Goal: Task Accomplishment & Management: Complete application form

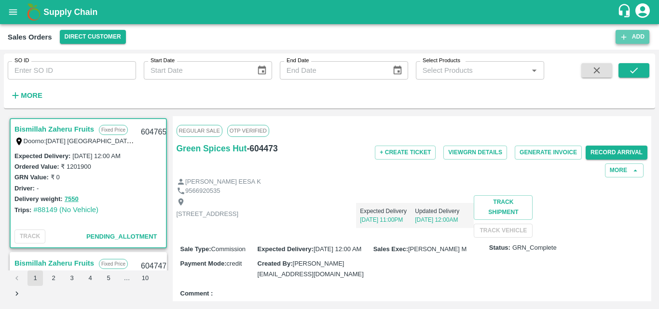
click at [631, 33] on button "Add" at bounding box center [633, 37] width 34 height 14
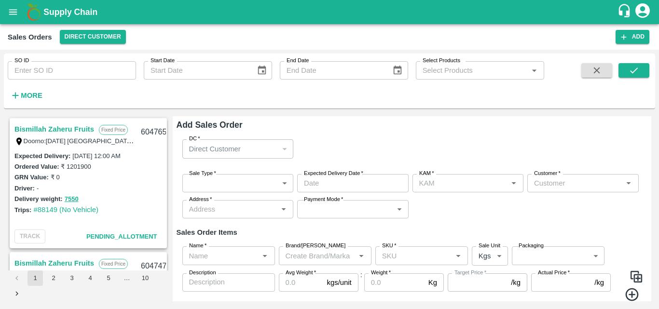
click at [220, 185] on body "Supply Chain Sales Orders Direct Customer Add SO ID SO ID Start Date Start Date…" at bounding box center [329, 154] width 659 height 309
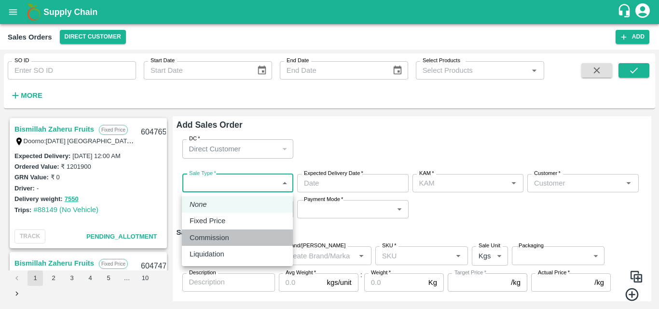
click at [219, 236] on p "Commission" at bounding box center [210, 238] width 40 height 11
type input "2"
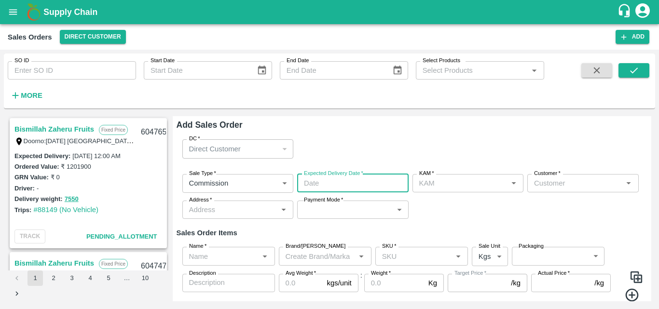
type input "DD/MM/YYYY hh:mm aa"
type input "[PERSON_NAME] M"
click at [321, 179] on input "DD/MM/YYYY hh:mm aa" at bounding box center [349, 183] width 105 height 18
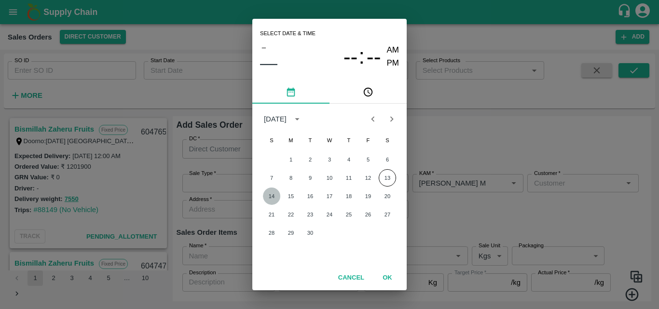
click at [269, 199] on button "14" at bounding box center [271, 196] width 17 height 17
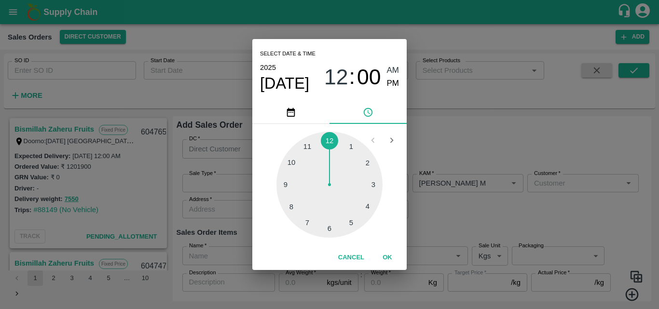
click at [333, 227] on div at bounding box center [329, 185] width 106 height 106
type input "[DATE] 06:00 AM"
click at [419, 227] on div "Select date & time [DATE] 06 : 00 AM PM 05 10 15 20 25 30 35 40 45 50 55 00 Can…" at bounding box center [329, 154] width 659 height 309
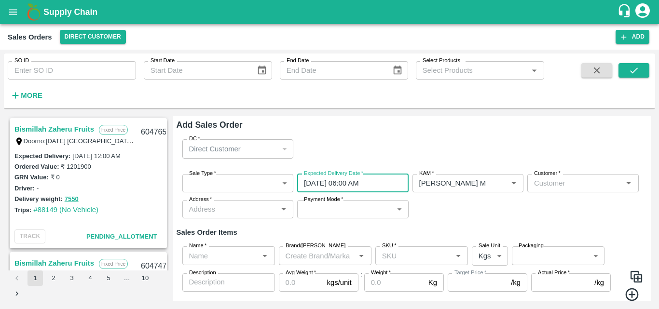
drag, startPoint x: 537, startPoint y: 177, endPoint x: 541, endPoint y: 180, distance: 5.5
click at [541, 180] on div "Customer   * Customer   *" at bounding box center [582, 183] width 111 height 18
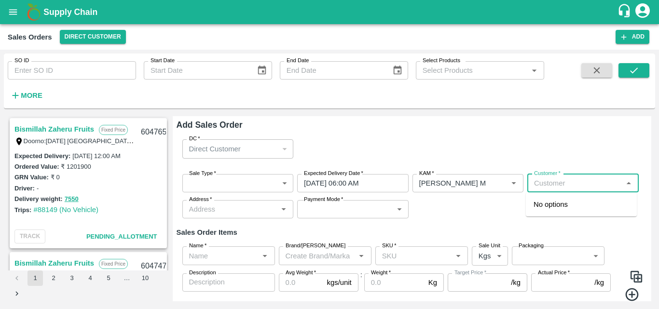
click at [541, 180] on input "Customer   *" at bounding box center [575, 183] width 90 height 13
click at [558, 204] on p "Green Spices Hut" at bounding box center [562, 204] width 56 height 11
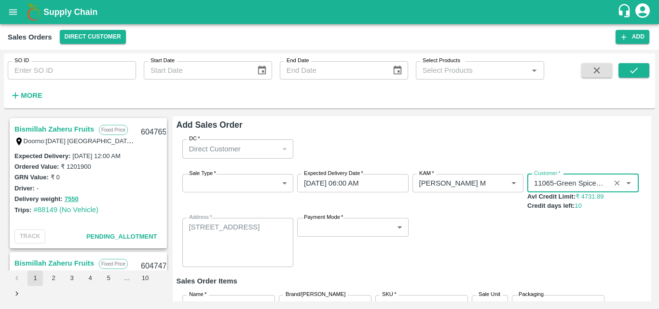
type input "11065-Green Spices Hut"
click at [364, 229] on body "Supply Chain Sales Orders Direct Customer Add SO ID SO ID Start Date Start Date…" at bounding box center [329, 154] width 659 height 309
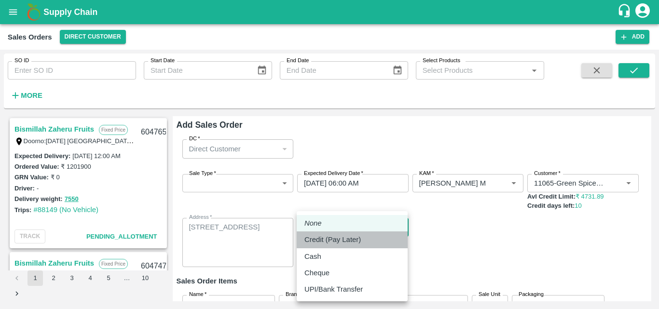
click at [335, 243] on p "Credit (Pay Later)" at bounding box center [332, 239] width 56 height 11
type input "credit"
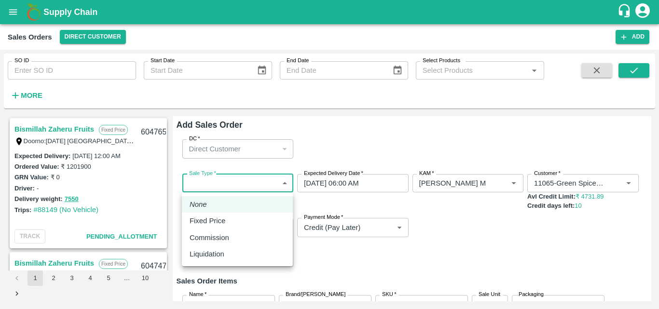
click at [270, 181] on body "Supply Chain Sales Orders Direct Customer Add SO ID SO ID Start Date Start Date…" at bounding box center [329, 154] width 659 height 309
click at [247, 239] on div "Commission" at bounding box center [238, 238] width 96 height 11
type input "2"
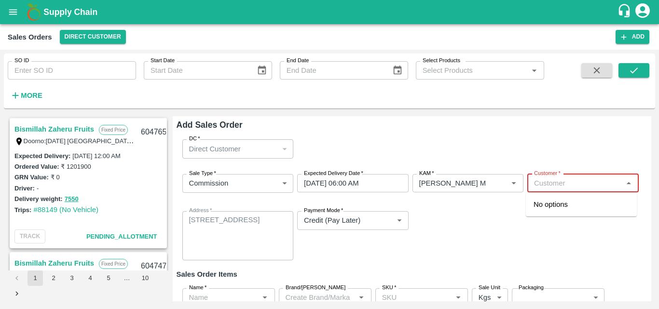
click at [567, 186] on input "Customer   *" at bounding box center [575, 183] width 90 height 13
click at [556, 197] on div "Green Spices Hut" at bounding box center [581, 204] width 111 height 16
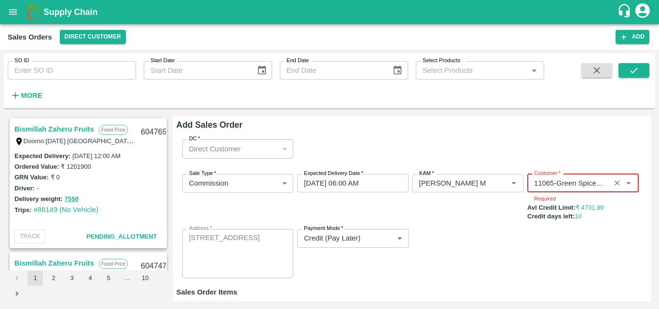
type input "11065-Green Spices Hut"
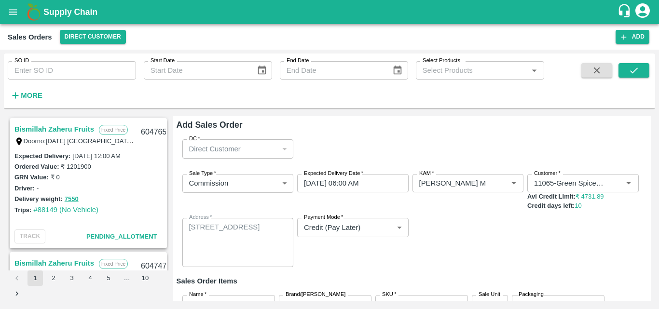
click at [485, 249] on div "Sale Type   * Commission 2 Sale Type Expected Delivery Date   * [DATE] 06:00 AM…" at bounding box center [412, 220] width 471 height 109
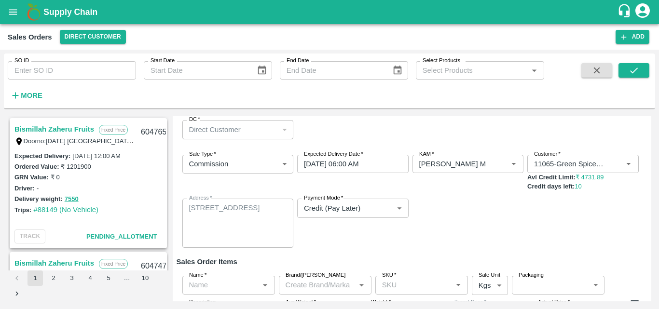
scroll to position [80, 0]
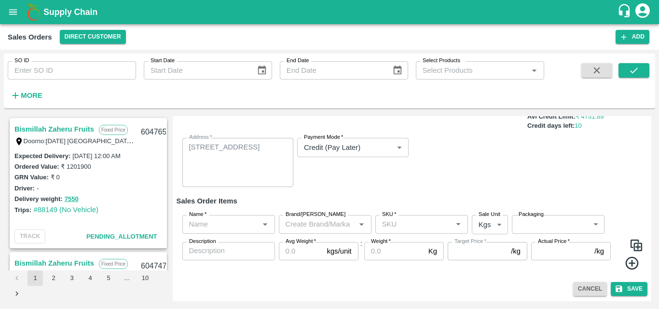
click at [236, 221] on input "Name   *" at bounding box center [220, 224] width 71 height 13
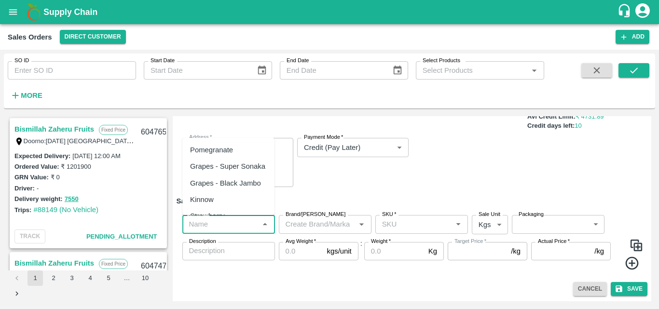
click at [232, 154] on div "Pomegranate" at bounding box center [211, 150] width 43 height 11
type input "Pomegranate"
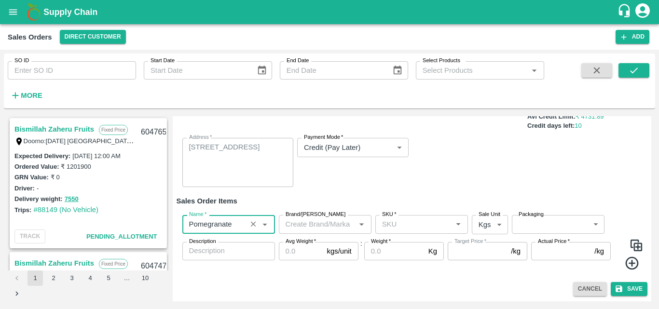
click at [329, 229] on input "Brand/[PERSON_NAME]" at bounding box center [317, 224] width 71 height 13
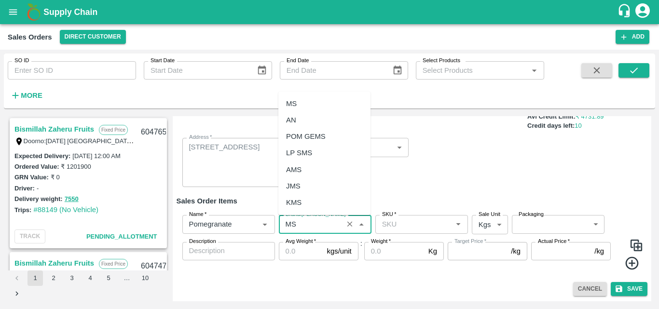
click at [322, 108] on div "MS" at bounding box center [324, 104] width 92 height 16
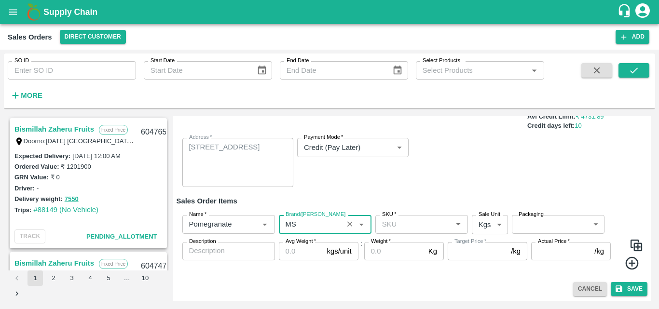
type input "MS"
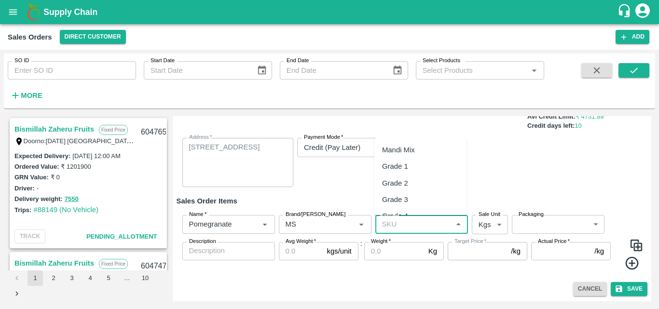
click at [402, 229] on input "SKU   *" at bounding box center [413, 224] width 71 height 13
click at [426, 158] on div "KA-PRM-100-150" at bounding box center [420, 150] width 92 height 16
type input "KA-PRM-100-150"
click at [492, 224] on body "Supply Chain Sales Orders Direct Customer Add SO ID SO ID Start Date Start Date…" at bounding box center [329, 154] width 659 height 309
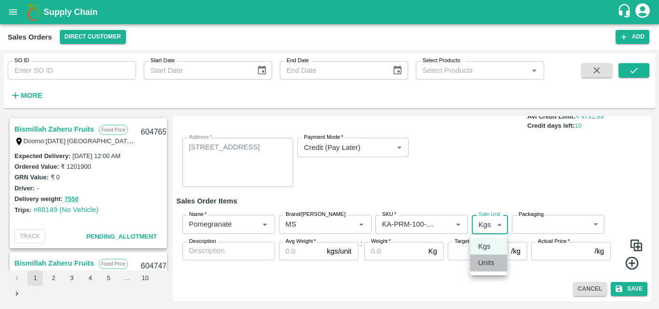
click at [484, 266] on p "Units" at bounding box center [486, 263] width 16 height 11
type input "2"
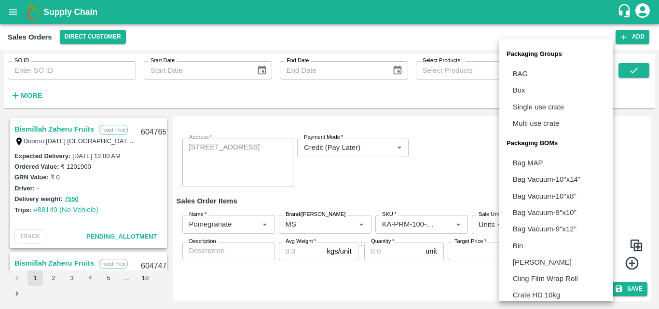
click at [566, 222] on body "Supply Chain Sales Orders Direct Customer Add SO ID SO ID Start Date Start Date…" at bounding box center [329, 154] width 659 height 309
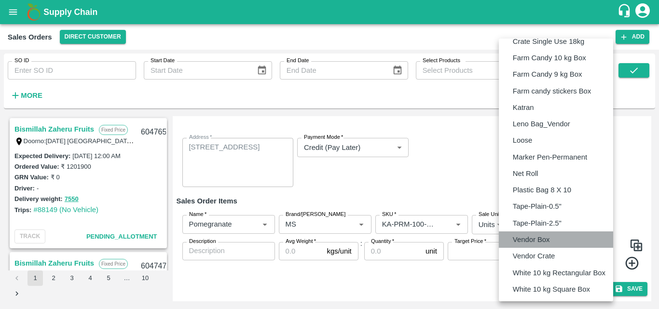
click at [531, 240] on p "Vendor Box" at bounding box center [531, 239] width 37 height 11
type input "BOM/276"
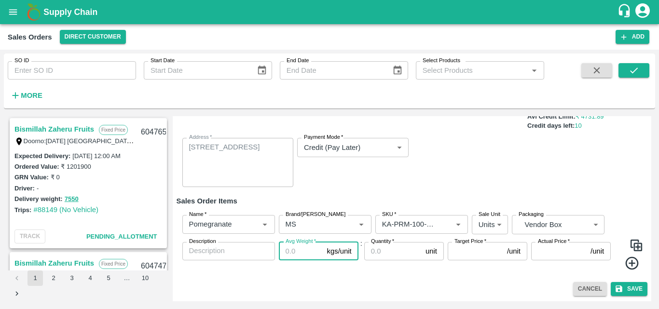
click at [299, 256] on input "Avg Weight   *" at bounding box center [301, 251] width 44 height 18
type input "9.5"
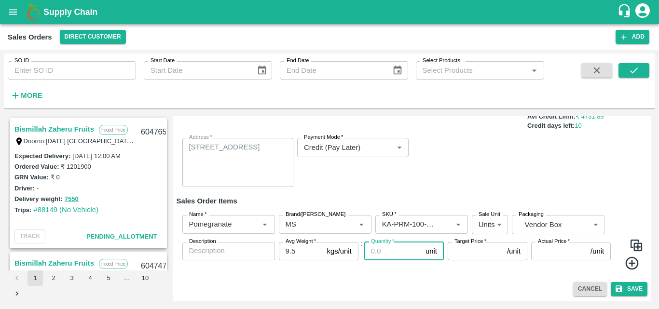
click at [375, 256] on input "Quantity   *" at bounding box center [392, 251] width 57 height 18
type input "54"
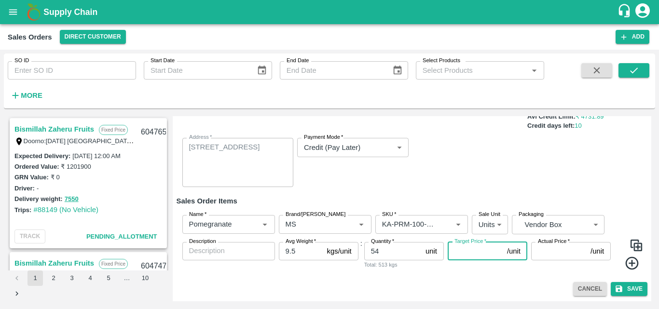
click at [481, 249] on input "Target Price   *" at bounding box center [475, 251] width 55 height 18
type input "500"
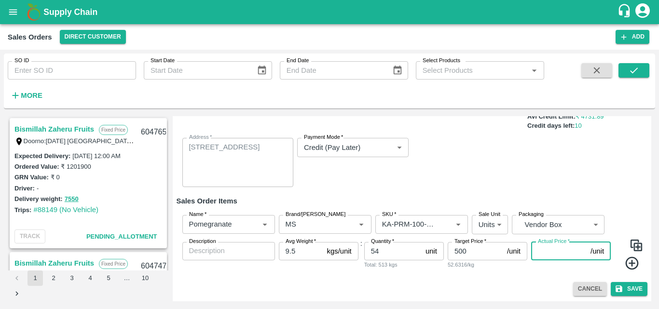
click at [552, 251] on input "Actual Price   *" at bounding box center [558, 251] width 55 height 18
type input "500"
click at [624, 261] on icon at bounding box center [632, 264] width 16 height 16
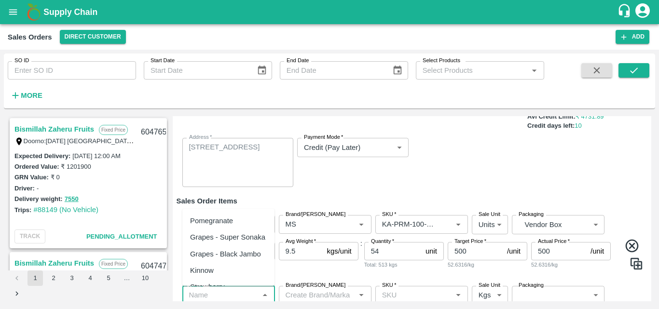
click at [235, 290] on input "Name   *" at bounding box center [220, 295] width 71 height 13
click at [232, 225] on div "Pomegranate" at bounding box center [211, 221] width 43 height 11
type input "Pomegranate"
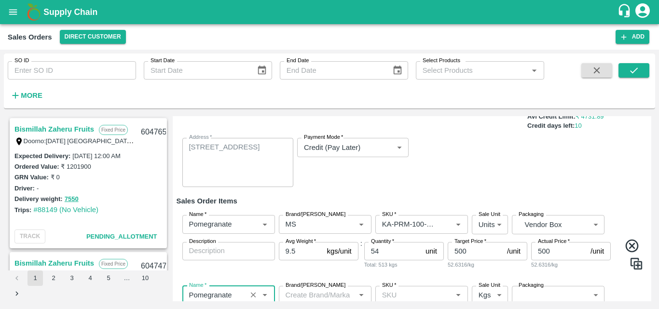
click at [325, 298] on input "Brand/[PERSON_NAME]" at bounding box center [317, 295] width 71 height 13
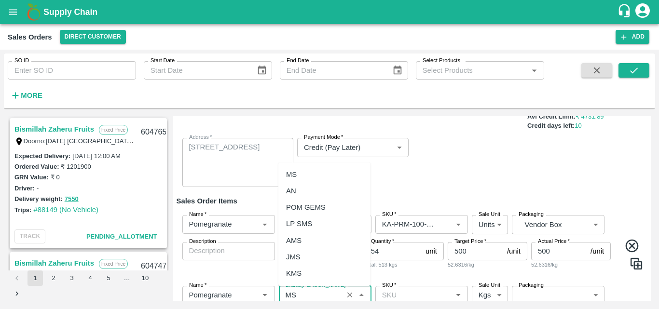
click at [332, 176] on div "MS" at bounding box center [324, 174] width 92 height 16
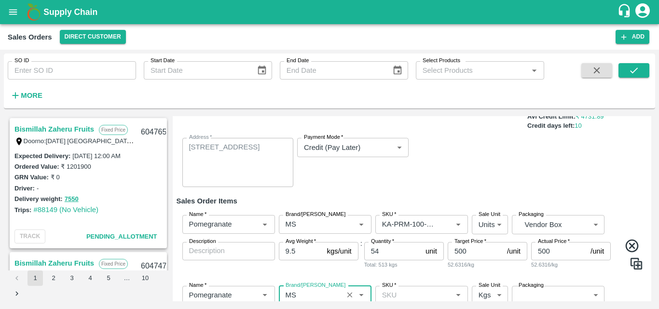
type input "MS"
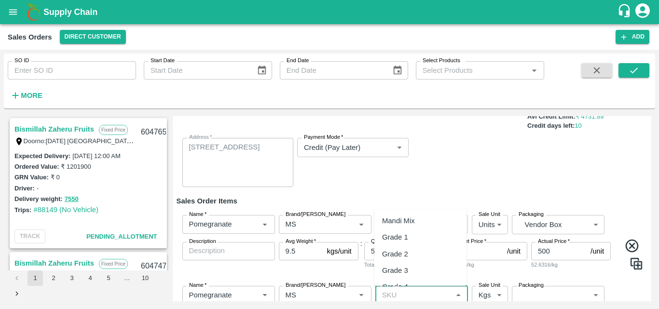
click at [398, 298] on input "SKU   *" at bounding box center [413, 295] width 71 height 13
click at [422, 244] on div "KA-PRM-150-180" at bounding box center [410, 240] width 56 height 11
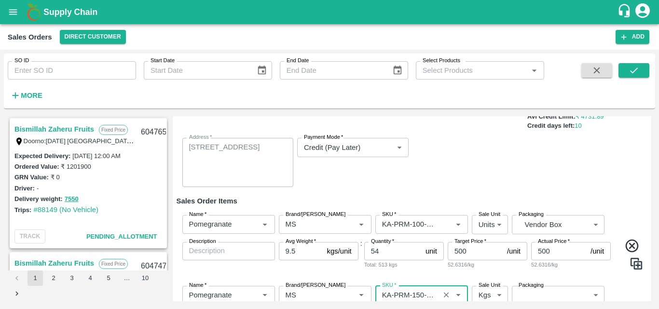
type input "KA-PRM-150-180"
click at [491, 292] on body "Supply Chain Sales Orders Direct Customer Add SO ID SO ID Start Date Start Date…" at bounding box center [329, 154] width 659 height 309
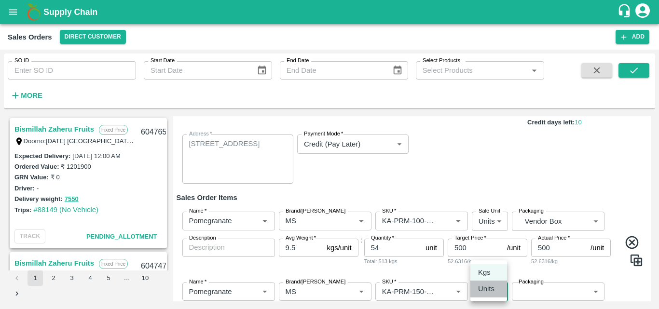
click at [487, 295] on li "Units" at bounding box center [488, 289] width 37 height 16
type input "2"
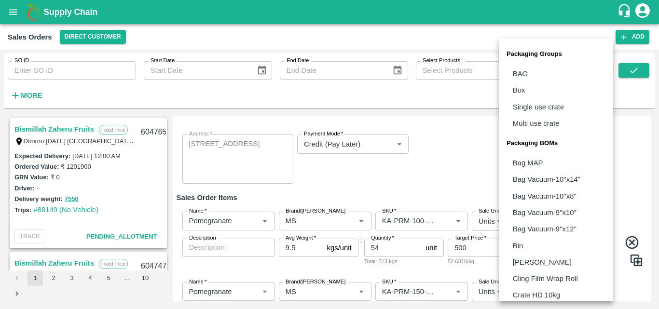
click at [541, 295] on body "Supply Chain Sales Orders Direct Customer Add SO ID SO ID Start Date Start Date…" at bounding box center [329, 154] width 659 height 309
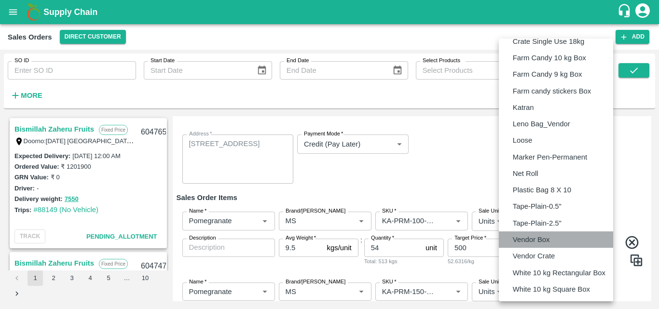
click at [551, 237] on li "Vendor Box" at bounding box center [556, 240] width 114 height 16
type input "BOM/276"
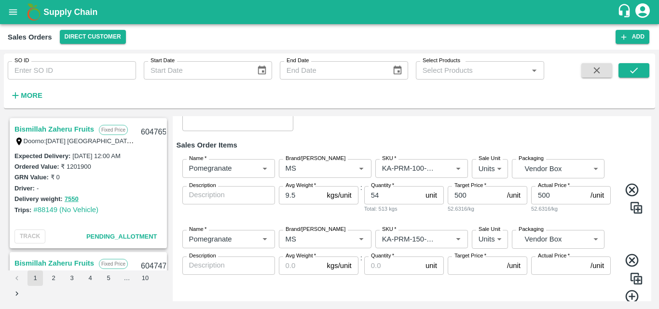
scroll to position [169, 0]
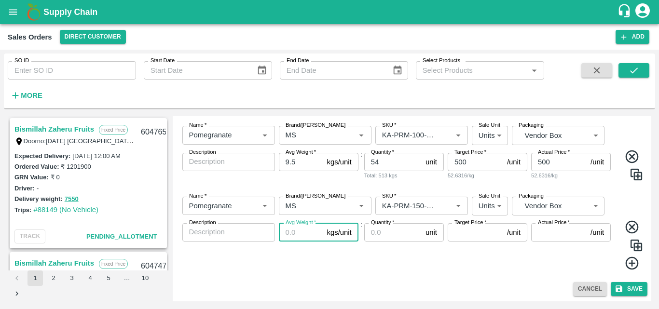
click at [290, 233] on input "Avg Weight   *" at bounding box center [301, 232] width 44 height 18
type input "9.5"
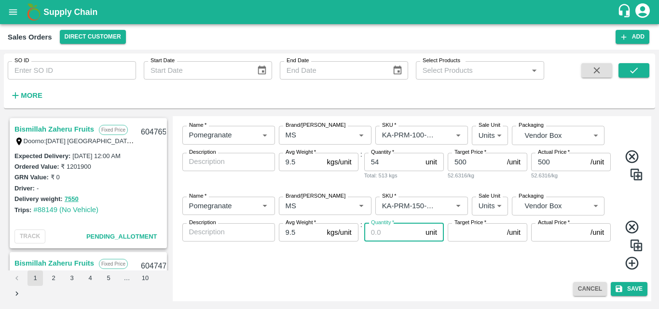
click at [385, 233] on input "Quantity   *" at bounding box center [392, 232] width 57 height 18
type input "95"
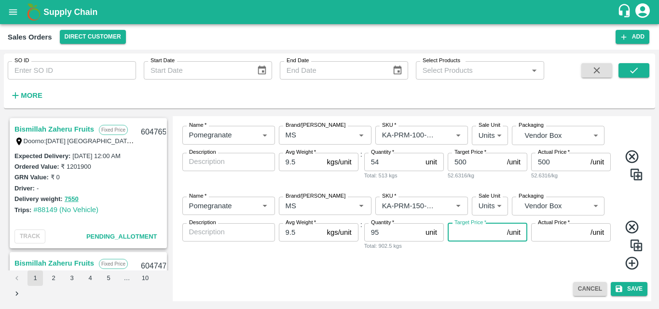
click at [466, 238] on input "Target Price   *" at bounding box center [475, 232] width 55 height 18
type input "600"
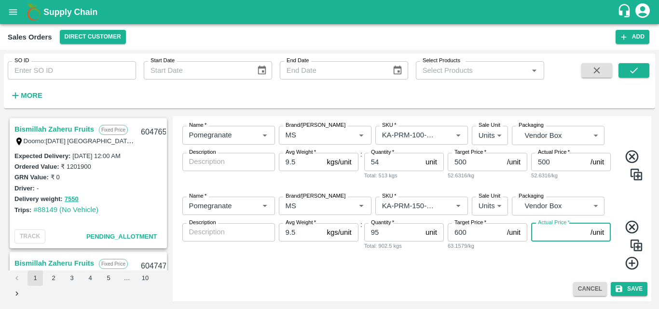
click at [561, 237] on input "Actual Price   *" at bounding box center [558, 232] width 55 height 18
type input "600"
click at [632, 265] on icon at bounding box center [632, 264] width 16 height 16
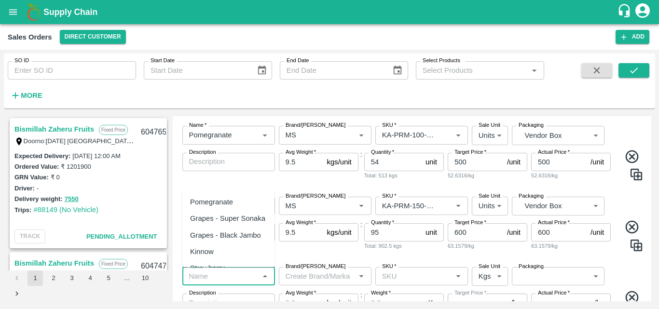
click at [236, 279] on input "Name   *" at bounding box center [220, 276] width 71 height 13
click at [229, 207] on div "Pomegranate" at bounding box center [211, 202] width 43 height 11
type input "Pomegranate"
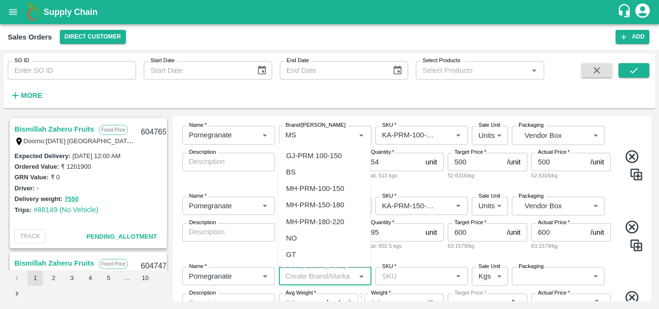
click at [319, 272] on input "Brand/[PERSON_NAME]" at bounding box center [317, 276] width 71 height 13
type input "MS"
click at [312, 132] on input "Brand/[PERSON_NAME]" at bounding box center [311, 135] width 58 height 13
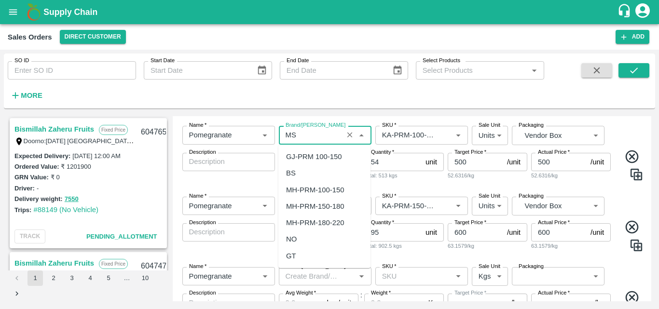
scroll to position [1236, 0]
click at [299, 262] on div "MS" at bounding box center [324, 270] width 92 height 16
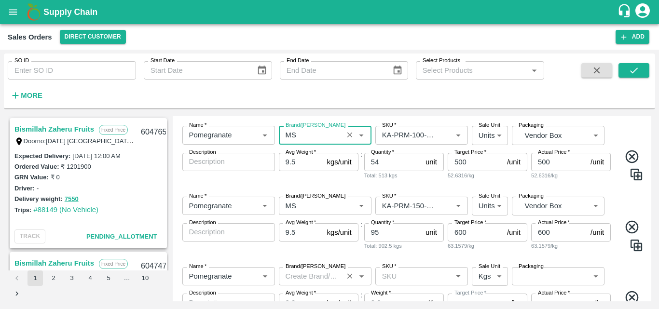
click at [326, 277] on input "Brand/[PERSON_NAME]" at bounding box center [311, 276] width 58 height 13
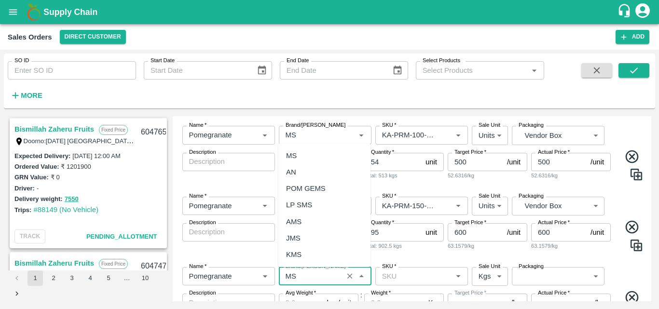
click at [300, 156] on div "MS" at bounding box center [324, 156] width 92 height 16
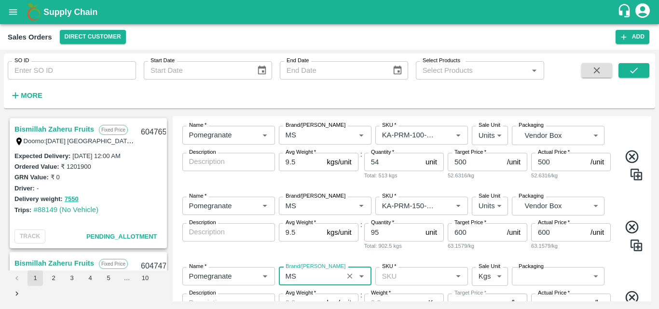
type input "MS"
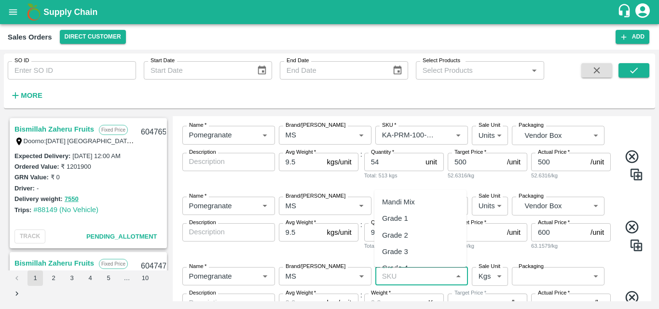
click at [423, 272] on input "SKU   *" at bounding box center [413, 276] width 71 height 13
click at [431, 211] on div "KA-PRM-180-220" at bounding box center [410, 205] width 56 height 11
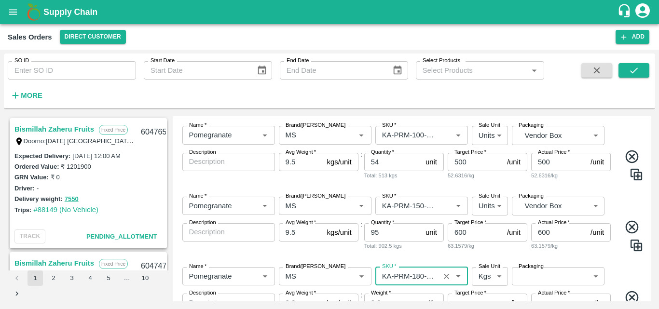
type input "KA-PRM-180-220"
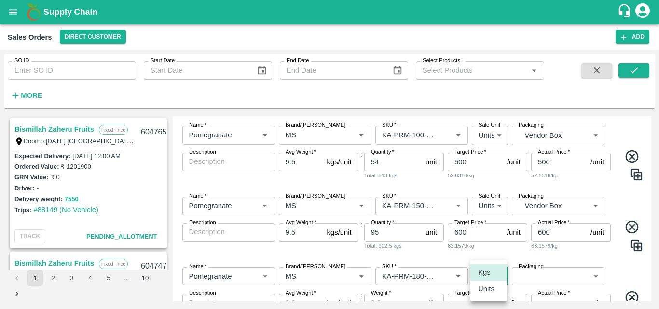
click at [495, 280] on body "Supply Chain Sales Orders Direct Customer Add SO ID SO ID Start Date Start Date…" at bounding box center [329, 154] width 659 height 309
click at [492, 296] on li "Units" at bounding box center [488, 289] width 37 height 16
type input "2"
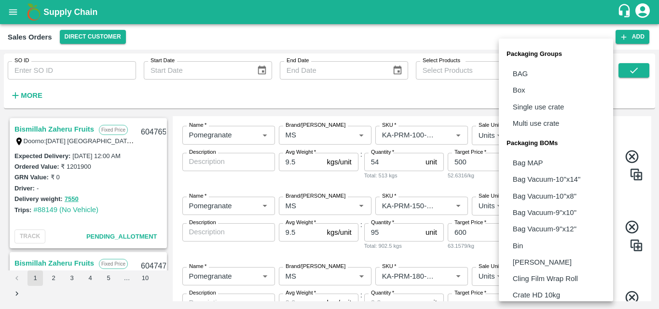
click at [544, 283] on body "Supply Chain Sales Orders Direct Customer Add SO ID SO ID Start Date Start Date…" at bounding box center [329, 154] width 659 height 309
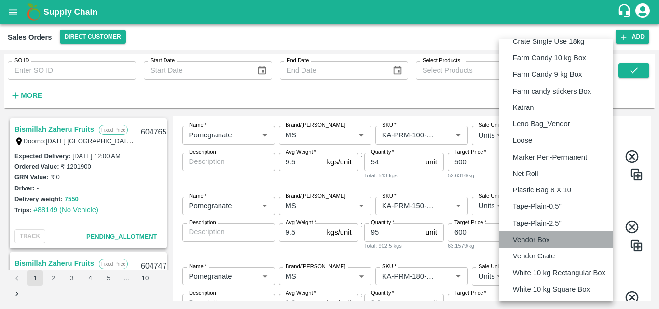
click at [540, 235] on p "Vendor Box" at bounding box center [531, 239] width 37 height 11
type input "BOM/276"
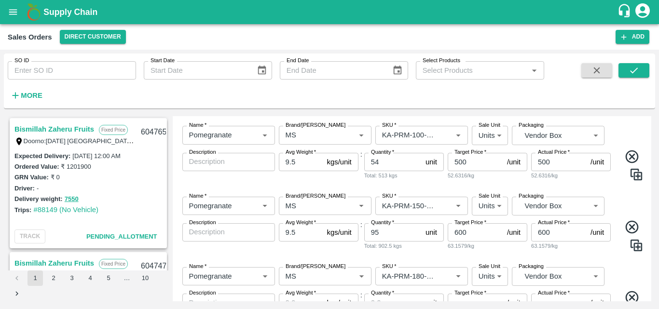
click at [615, 268] on div "Name   * Name   * Brand/[PERSON_NAME]/[PERSON_NAME]   * SKU   * Sale Unit Units…" at bounding box center [412, 304] width 471 height 89
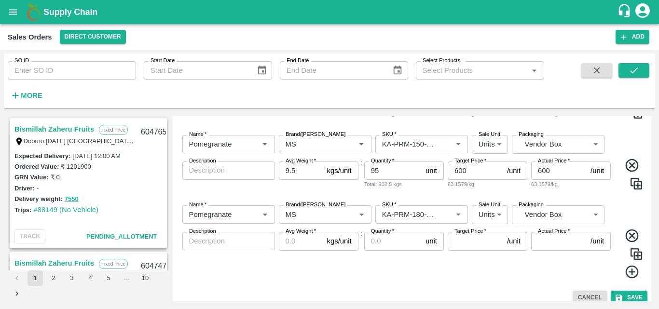
scroll to position [240, 0]
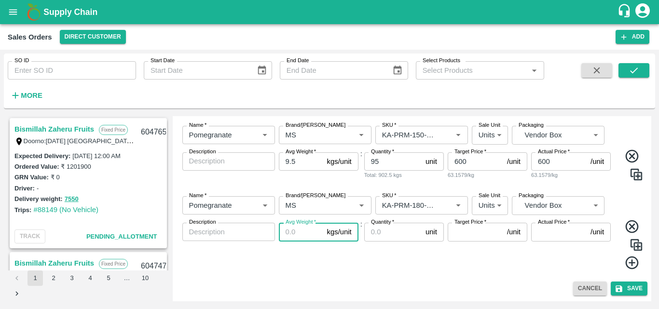
click at [301, 236] on input "Avg Weight   *" at bounding box center [301, 232] width 44 height 18
type input "9.5"
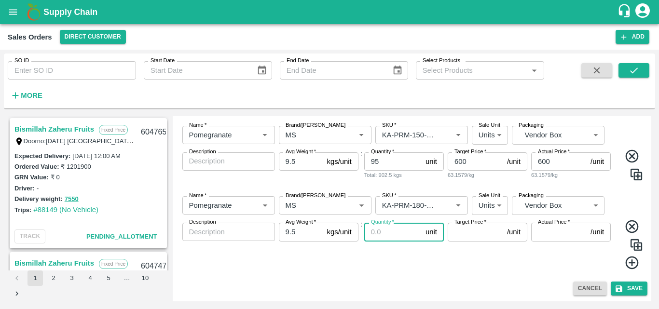
click at [392, 235] on input "Quantity   *" at bounding box center [392, 232] width 57 height 18
type input "101"
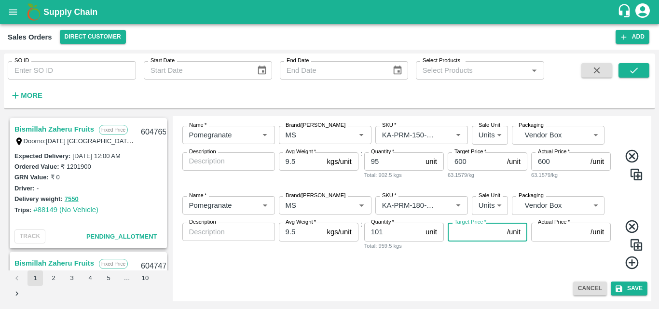
click at [467, 233] on input "Target Price   *" at bounding box center [475, 232] width 55 height 18
type input "700"
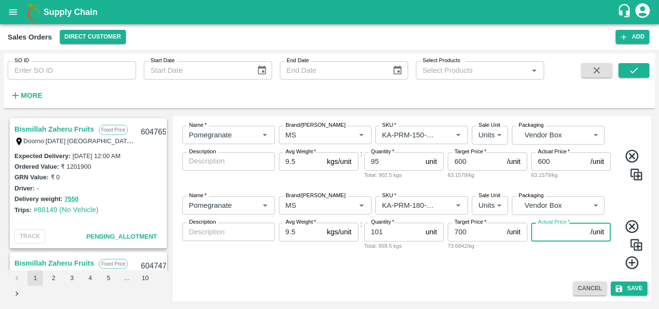
click at [553, 231] on input "Actual Price   *" at bounding box center [558, 232] width 55 height 18
type input "700"
click at [629, 262] on icon at bounding box center [632, 263] width 16 height 16
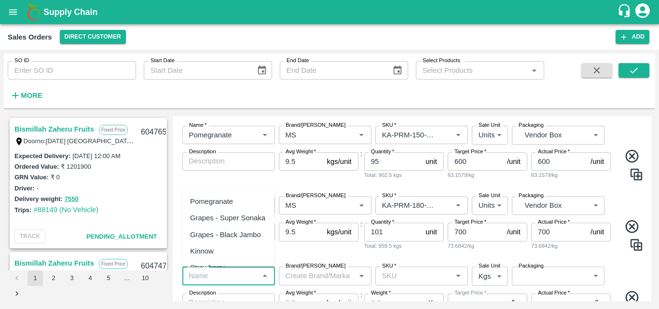
click at [225, 276] on input "Name   *" at bounding box center [220, 276] width 71 height 13
click at [224, 206] on div "Pomegranate" at bounding box center [211, 201] width 43 height 11
type input "Pomegranate"
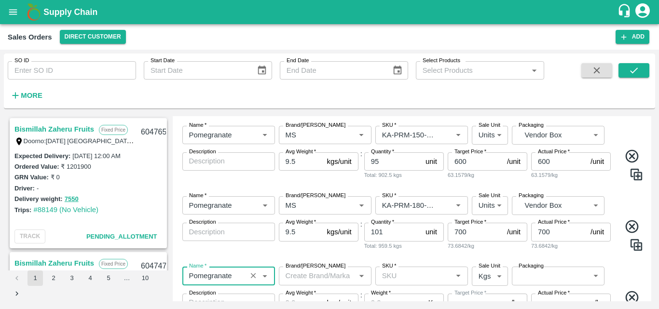
click at [301, 278] on input "Brand/[PERSON_NAME]" at bounding box center [317, 276] width 71 height 13
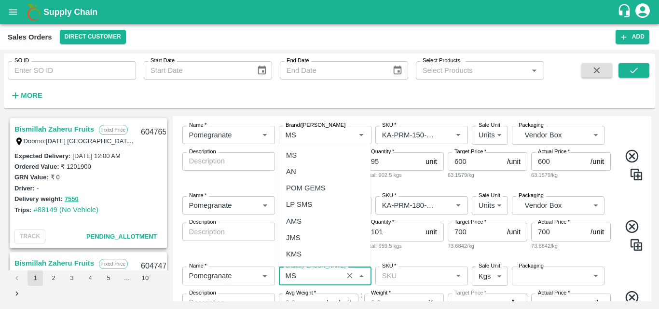
click at [306, 153] on div "MS" at bounding box center [324, 155] width 92 height 16
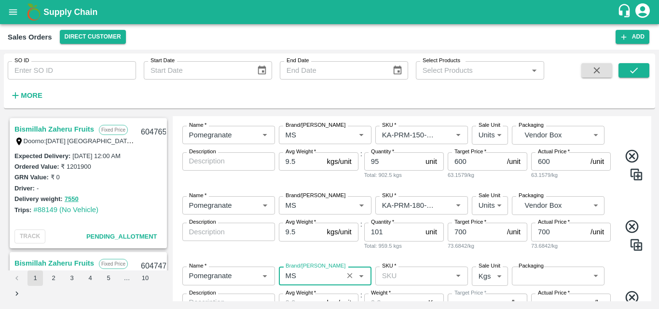
type input "MS"
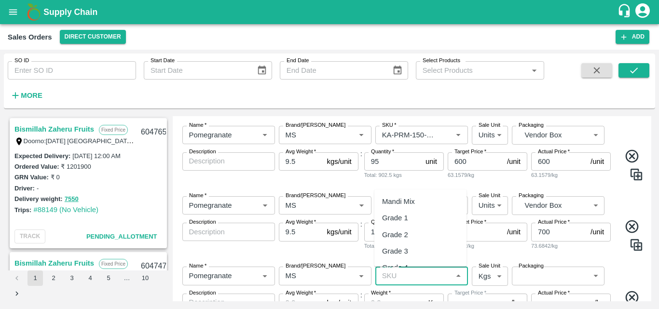
click at [403, 273] on input "SKU   *" at bounding box center [413, 276] width 71 height 13
click at [409, 254] on div "KA-PRM-220-250" at bounding box center [410, 254] width 56 height 11
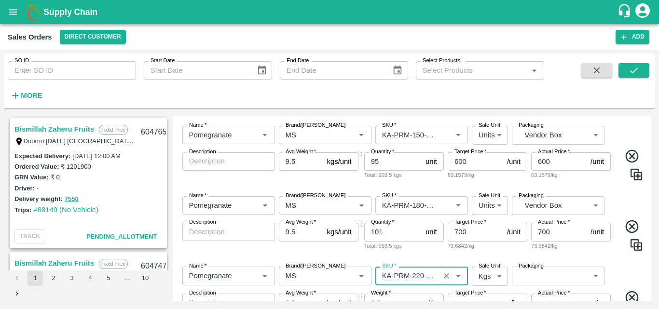
type input "KA-PRM-220-250"
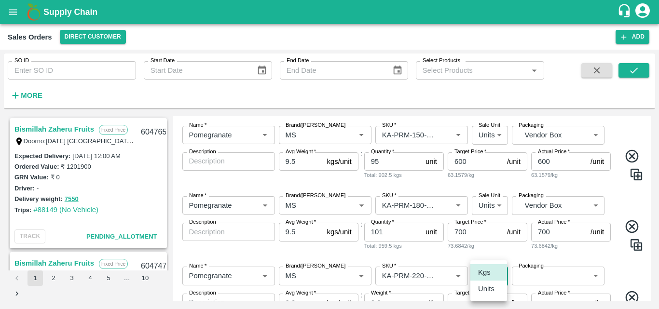
click at [488, 281] on body "Supply Chain Sales Orders Direct Customer Add SO ID SO ID Start Date Start Date…" at bounding box center [329, 154] width 659 height 309
click at [488, 295] on li "Units" at bounding box center [488, 289] width 37 height 16
type input "2"
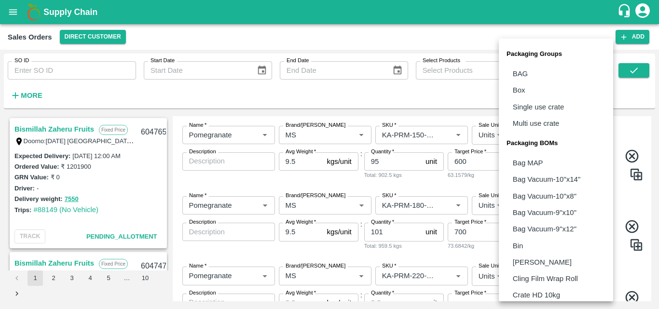
click at [537, 279] on body "Supply Chain Sales Orders Direct Customer Add SO ID SO ID Start Date Start Date…" at bounding box center [329, 154] width 659 height 309
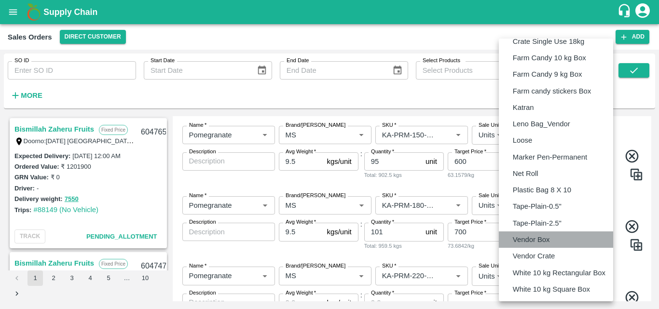
click at [536, 239] on p "Vendor Box" at bounding box center [531, 239] width 37 height 11
type input "BOM/276"
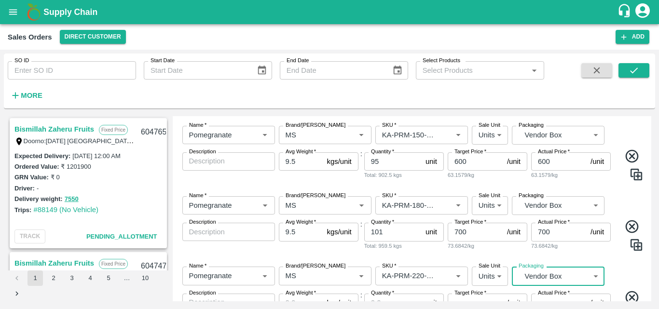
click at [622, 263] on div "Name   * Name   * Brand/[PERSON_NAME]/[PERSON_NAME]   * SKU   * Sale Unit Units…" at bounding box center [412, 303] width 471 height 89
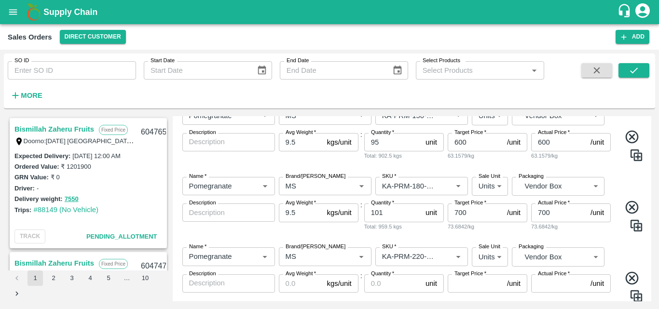
scroll to position [311, 0]
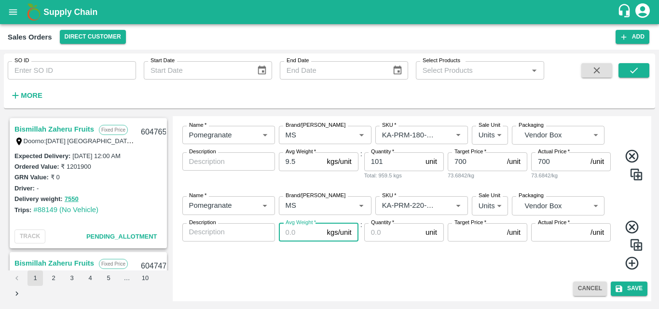
click at [307, 237] on input "Avg Weight   *" at bounding box center [301, 232] width 44 height 18
type input "9.5"
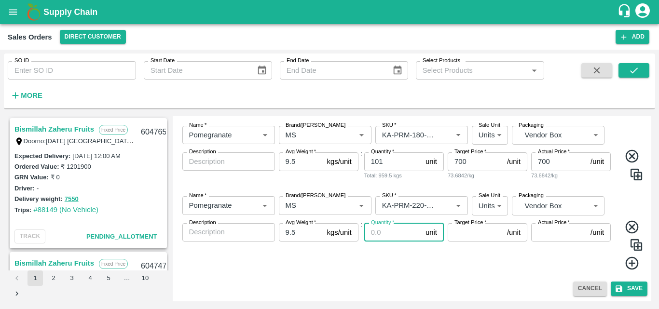
click at [384, 230] on input "Quantity   *" at bounding box center [392, 232] width 57 height 18
type input "80"
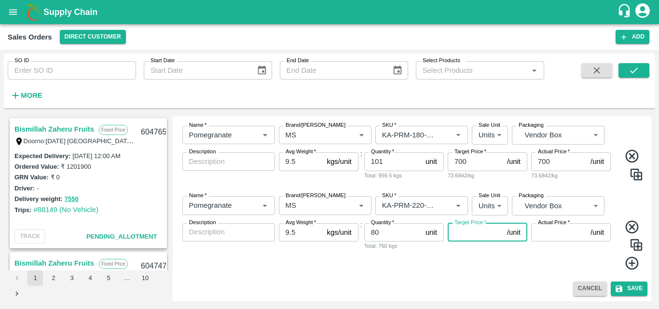
click at [460, 239] on input "Target Price   *" at bounding box center [475, 232] width 55 height 18
type input "800"
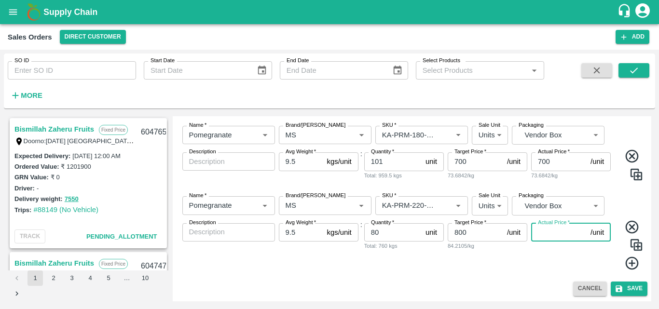
click at [550, 233] on input "Actual Price   *" at bounding box center [558, 232] width 55 height 18
type input "800"
click at [629, 262] on icon at bounding box center [632, 264] width 16 height 16
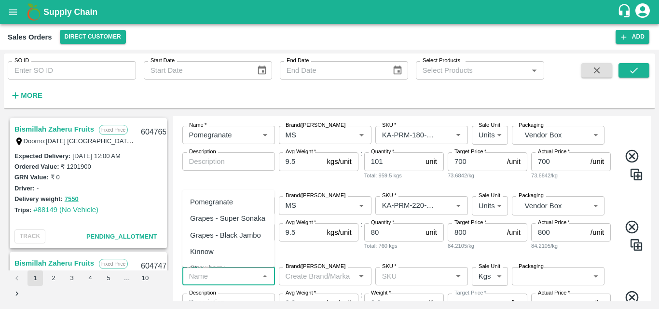
click at [236, 280] on input "Name   *" at bounding box center [220, 276] width 71 height 13
click at [226, 202] on div "Pomegranate" at bounding box center [211, 202] width 43 height 11
type input "Pomegranate"
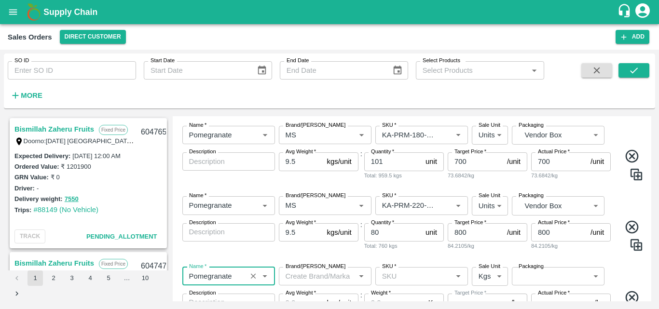
click at [300, 280] on input "Brand/[PERSON_NAME]" at bounding box center [317, 276] width 71 height 13
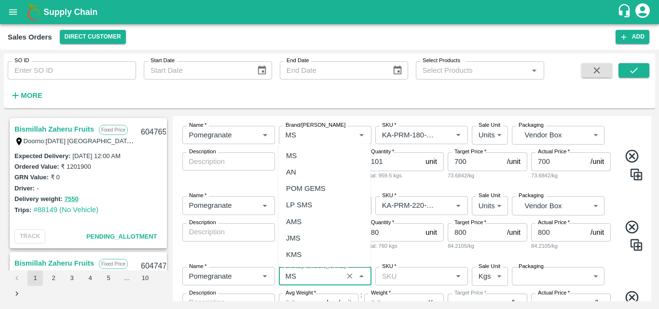
click at [307, 160] on div "MS" at bounding box center [324, 156] width 92 height 16
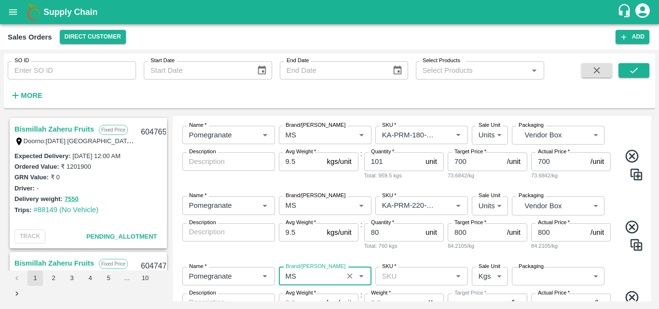
type input "MS"
click at [408, 278] on input "SKU   *" at bounding box center [413, 276] width 71 height 13
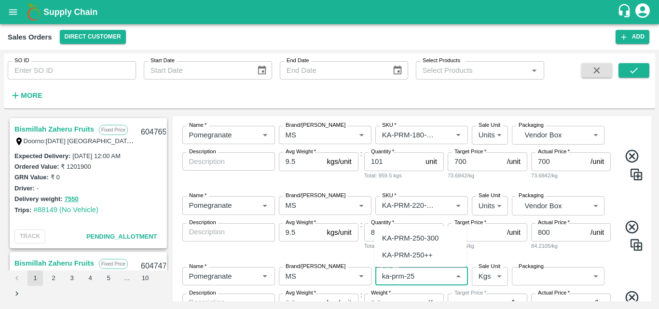
click at [422, 241] on div "KA-PRM-250-300" at bounding box center [410, 238] width 56 height 11
type input "KA-PRM-250-300"
click at [484, 277] on body "Supply Chain Sales Orders Direct Customer Add SO ID SO ID Start Date Start Date…" at bounding box center [329, 154] width 659 height 309
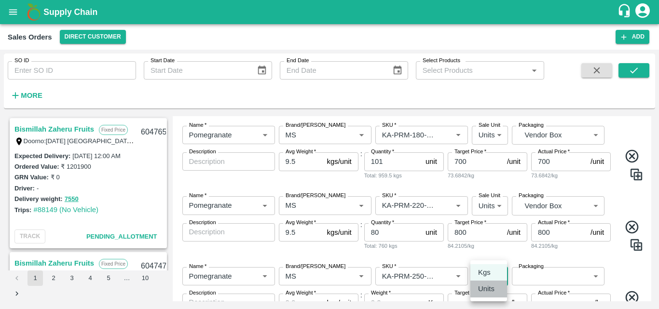
click at [485, 292] on p "Units" at bounding box center [486, 289] width 16 height 11
type input "2"
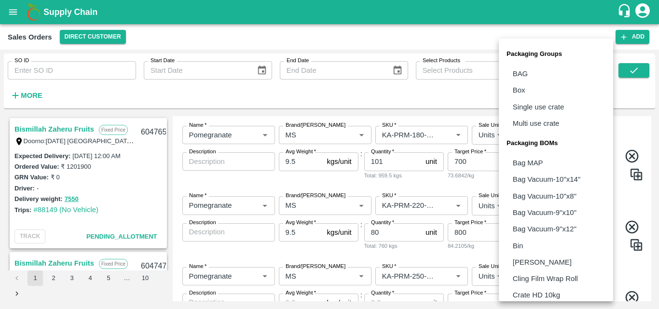
click at [544, 280] on body "Supply Chain Sales Orders Direct Customer Add SO ID SO ID Start Date Start Date…" at bounding box center [329, 154] width 659 height 309
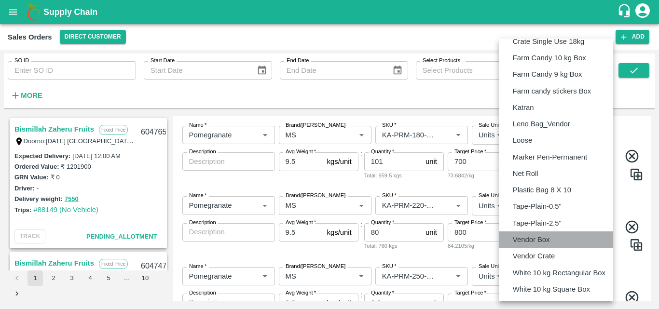
click at [542, 239] on p "Vendor Box" at bounding box center [531, 239] width 37 height 11
type input "BOM/276"
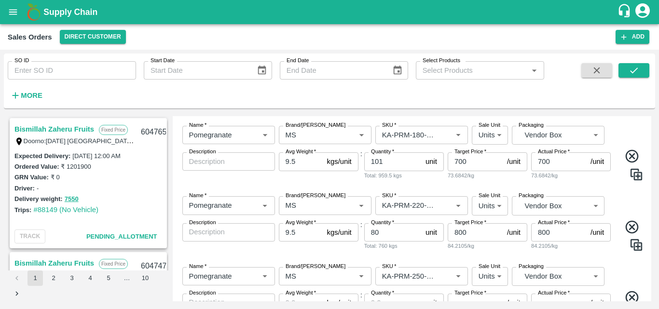
click at [626, 274] on div "Name   * Name   * Brand/[PERSON_NAME]/[PERSON_NAME]   * SKU   * Sale Unit Units…" at bounding box center [412, 304] width 471 height 89
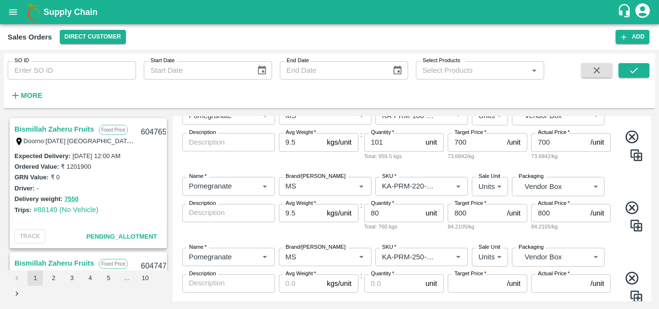
scroll to position [381, 0]
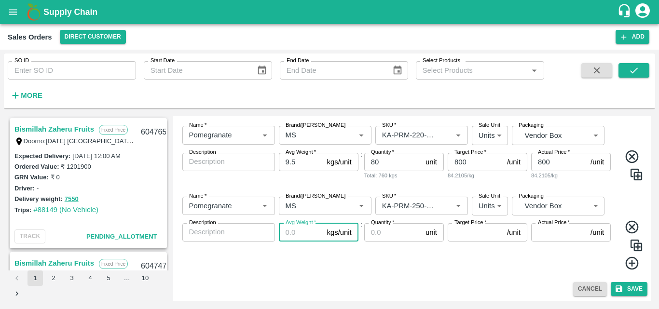
click at [284, 231] on input "Avg Weight   *" at bounding box center [301, 232] width 44 height 18
type input "9.5"
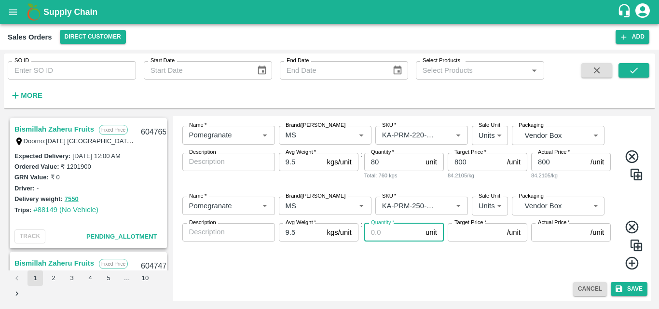
click at [386, 232] on input "Quantity   *" at bounding box center [392, 232] width 57 height 18
type input "38"
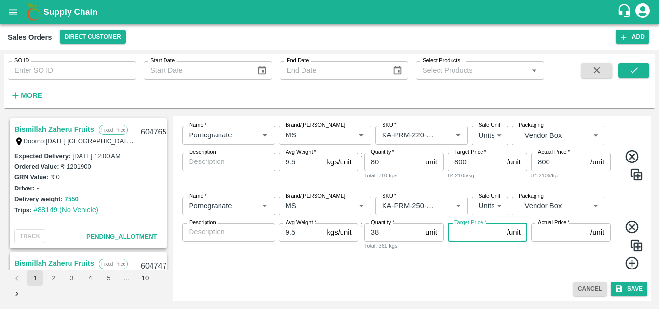
click at [475, 229] on input "Target Price   *" at bounding box center [475, 232] width 55 height 18
type input "900"
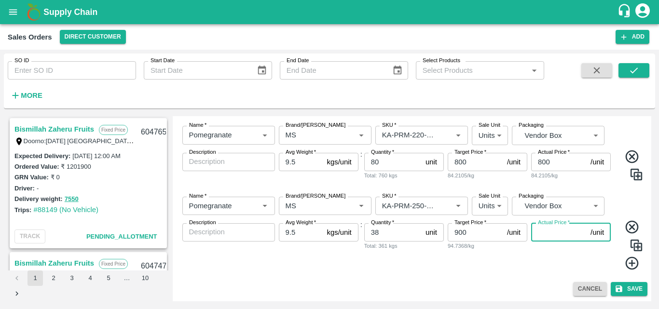
click at [559, 235] on input "Actual Price   *" at bounding box center [558, 232] width 55 height 18
type input "900"
click at [632, 261] on icon at bounding box center [632, 264] width 16 height 16
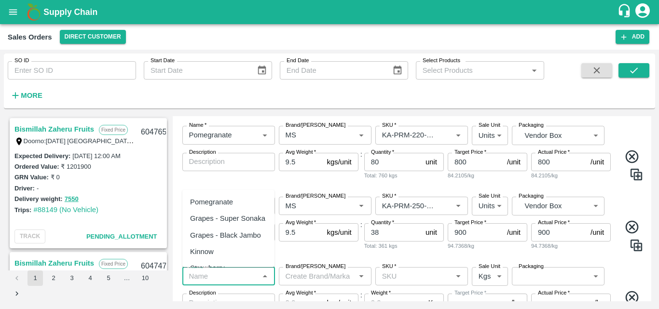
click at [216, 276] on input "Name   *" at bounding box center [220, 276] width 71 height 13
click at [224, 205] on div "Pomegranate" at bounding box center [211, 202] width 43 height 11
type input "Pomegranate"
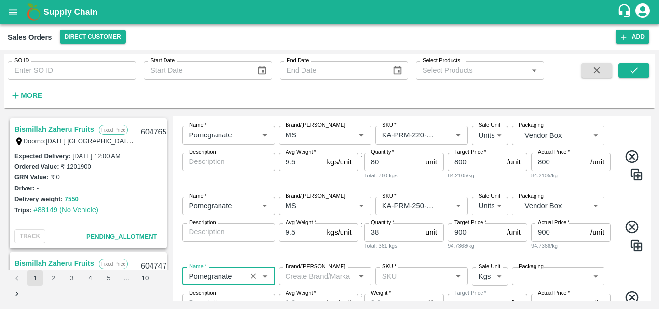
click at [306, 276] on input "Brand/[PERSON_NAME]" at bounding box center [317, 276] width 71 height 13
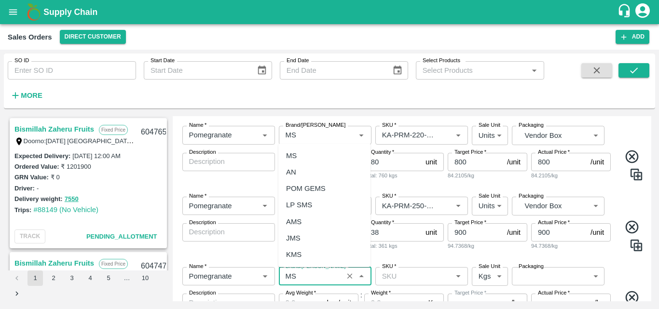
click at [307, 156] on div "MS" at bounding box center [324, 156] width 92 height 16
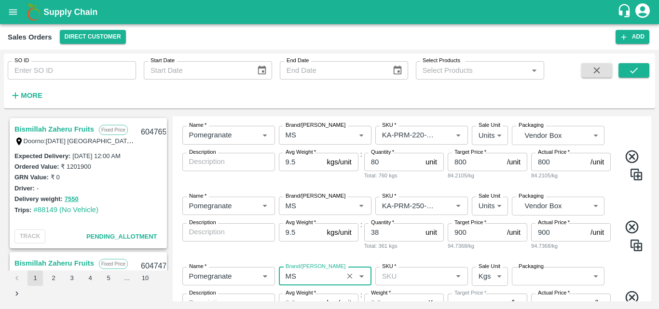
type input "MS"
click at [404, 281] on input "SKU   *" at bounding box center [413, 276] width 71 height 13
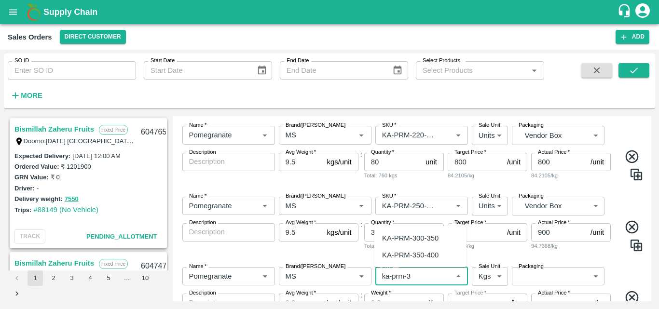
click at [416, 233] on div "KA-PRM-300-350" at bounding box center [410, 238] width 56 height 11
type input "KA-PRM-300-350"
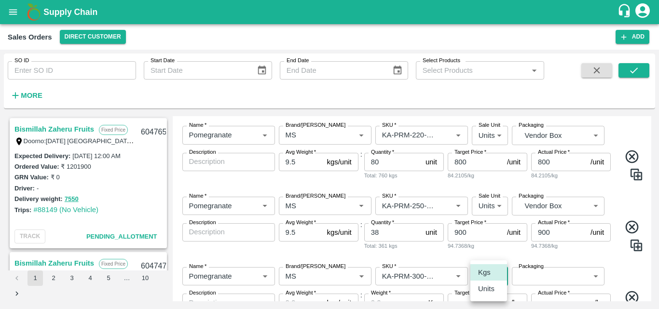
click at [488, 275] on body "Supply Chain Sales Orders Direct Customer Add SO ID SO ID Start Date Start Date…" at bounding box center [329, 154] width 659 height 309
click at [490, 293] on p "Units" at bounding box center [486, 289] width 16 height 11
type input "2"
click at [547, 274] on body "Supply Chain Sales Orders Direct Customer Add SO ID SO ID Start Date Start Date…" at bounding box center [329, 154] width 659 height 309
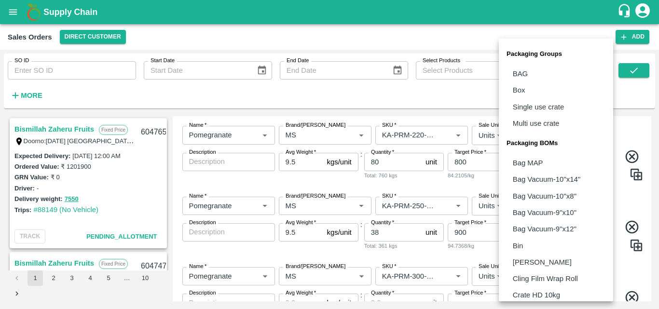
scroll to position [271, 0]
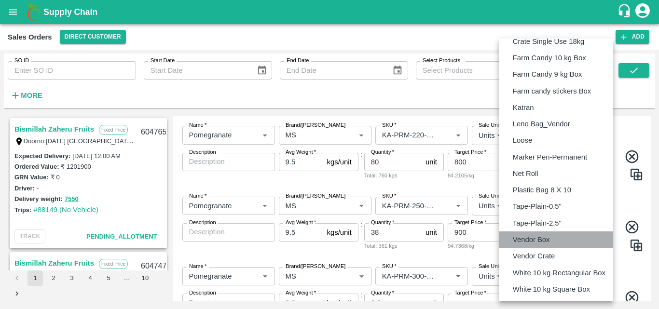
click at [545, 239] on p "Vendor Box" at bounding box center [531, 239] width 37 height 11
type input "BOM/276"
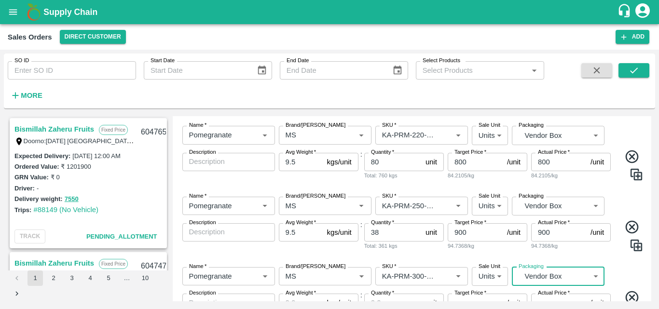
click at [633, 274] on div "Name   * Name   * Brand/[PERSON_NAME]/[PERSON_NAME]   * SKU   * Sale Unit Units…" at bounding box center [412, 304] width 471 height 89
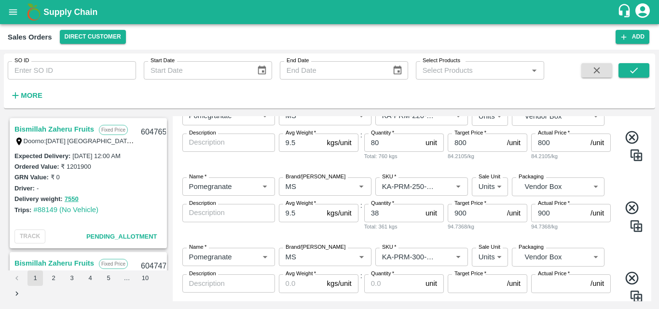
scroll to position [420, 0]
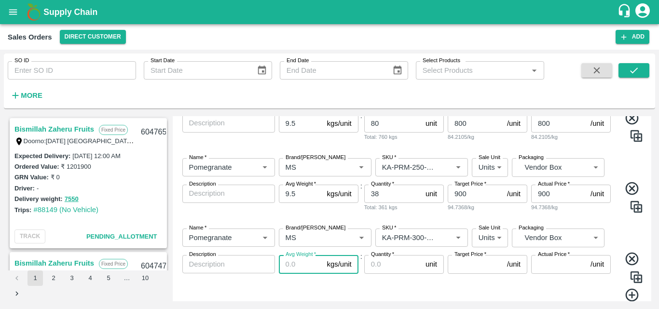
click at [304, 262] on input "Avg Weight   *" at bounding box center [301, 264] width 44 height 18
type input "9.5"
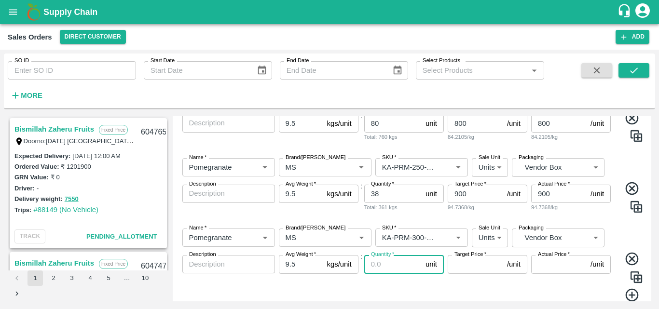
click at [377, 268] on input "Quantity   *" at bounding box center [392, 264] width 57 height 18
type input "34"
click at [466, 266] on input "Target Price   *" at bounding box center [475, 264] width 55 height 18
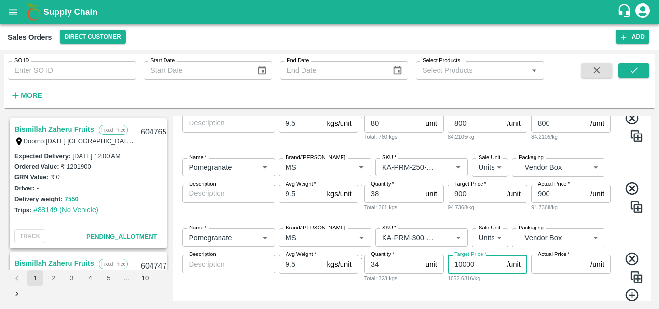
type input "10000"
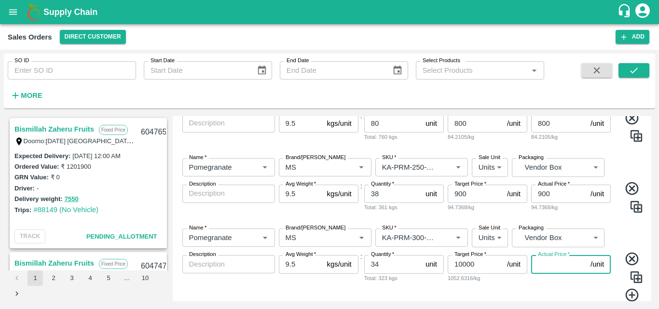
click at [548, 268] on input "Actual Price   *" at bounding box center [558, 264] width 55 height 18
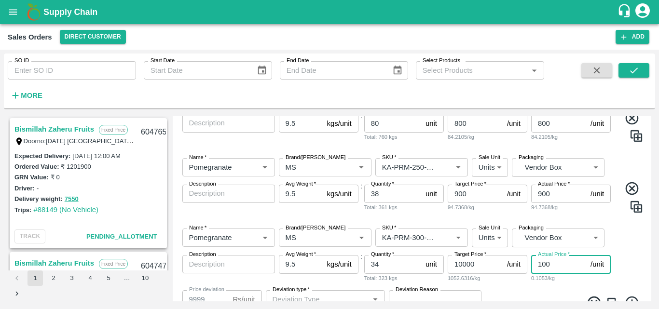
type input "1000"
type input "9000"
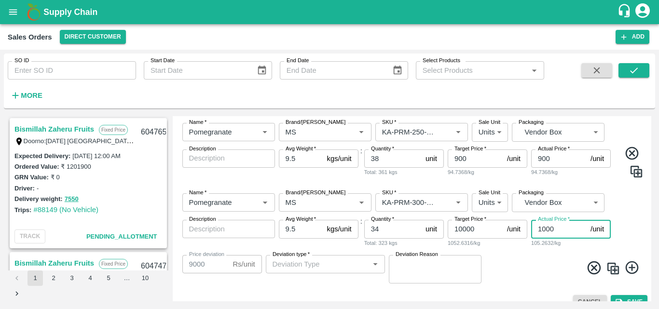
scroll to position [468, 0]
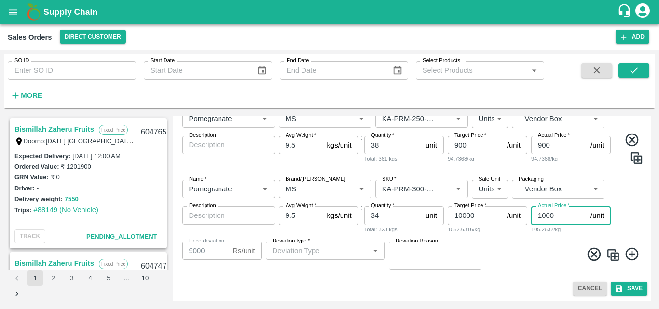
type input "1000"
click at [483, 216] on input "10000" at bounding box center [475, 215] width 55 height 18
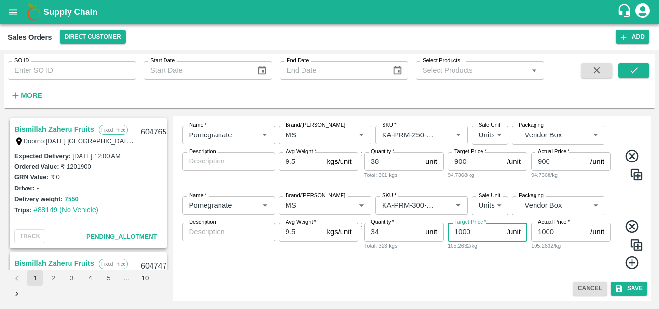
scroll to position [452, 0]
type input "1000"
click at [629, 263] on icon at bounding box center [631, 263] width 13 height 13
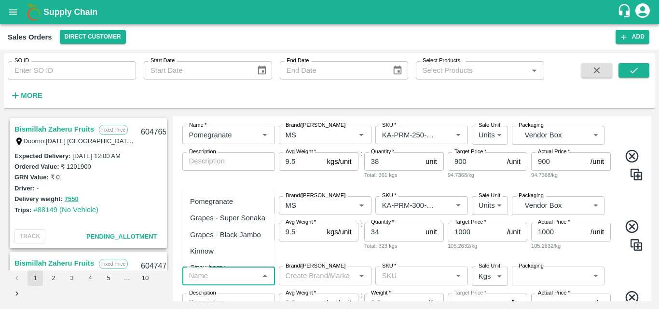
click at [223, 275] on input "Name   *" at bounding box center [220, 276] width 71 height 13
click at [224, 207] on div "Pomegranate" at bounding box center [228, 201] width 92 height 16
type input "Pomegranate"
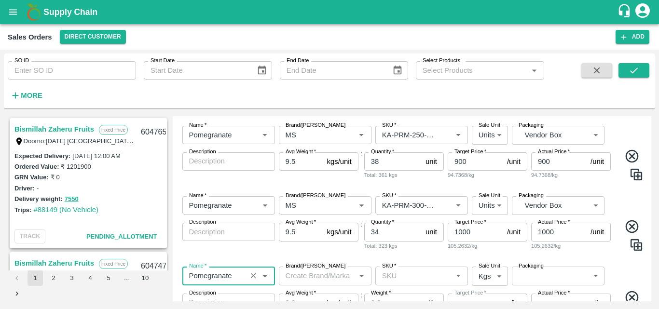
click at [397, 276] on input "SKU   *" at bounding box center [413, 276] width 71 height 13
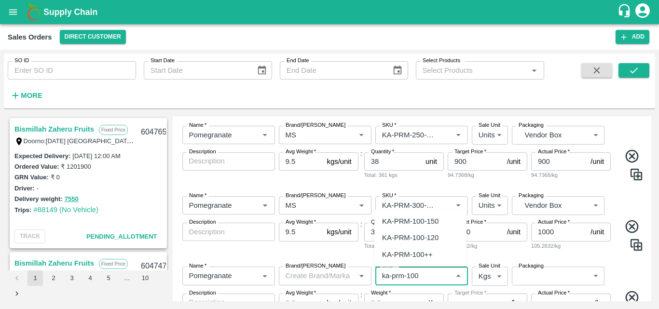
click at [419, 258] on div "KA-PRM-100++" at bounding box center [407, 254] width 51 height 11
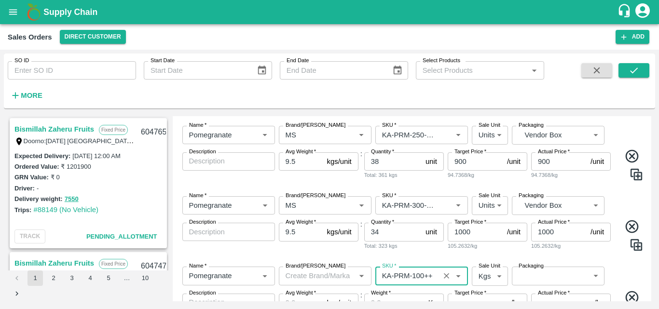
type input "KA-PRM-100++"
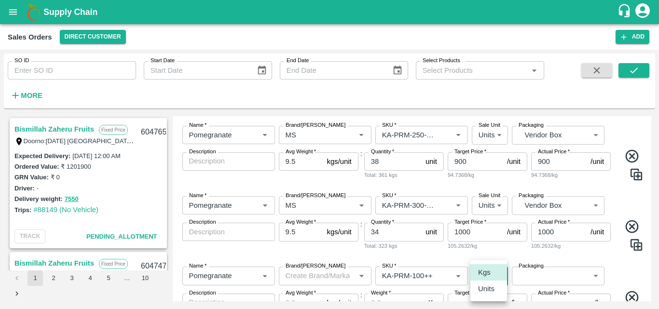
click at [490, 283] on body "Supply Chain Sales Orders Direct Customer Add SO ID SO ID Start Date Start Date…" at bounding box center [329, 154] width 659 height 309
click at [489, 294] on p "Units" at bounding box center [486, 289] width 16 height 11
type input "2"
click at [527, 277] on body "Supply Chain Sales Orders Direct Customer Add SO ID SO ID Start Date Start Date…" at bounding box center [329, 154] width 659 height 309
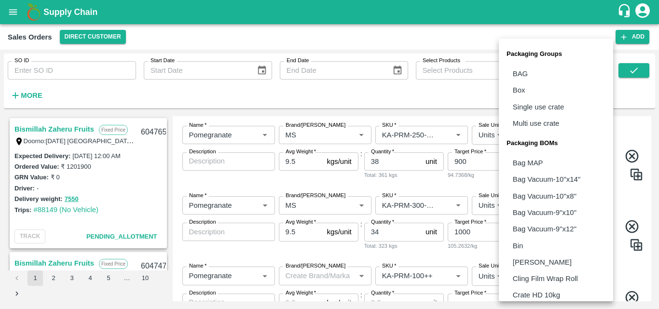
scroll to position [271, 0]
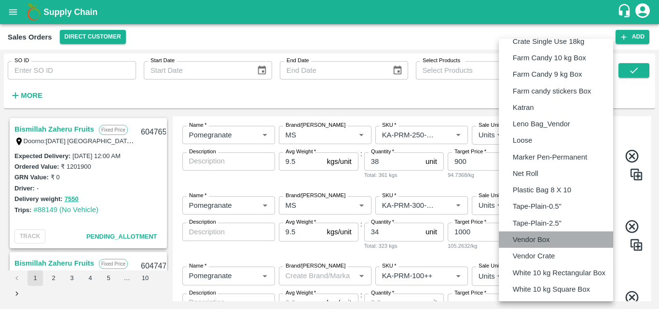
click at [535, 246] on li "Vendor Box" at bounding box center [556, 240] width 114 height 16
type input "BOM/276"
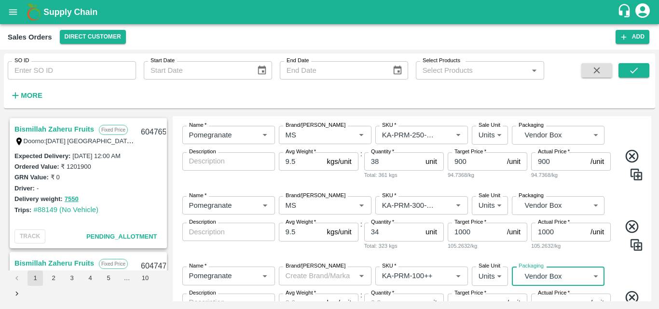
click at [623, 260] on div "Name   * Name   * Brand/[PERSON_NAME]/[PERSON_NAME]   * SKU   * Sale Unit Units…" at bounding box center [412, 303] width 471 height 89
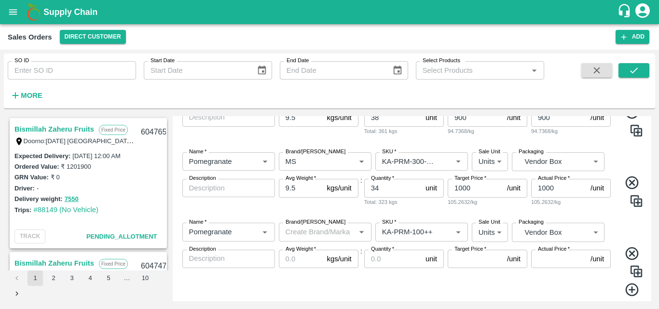
scroll to position [510, 0]
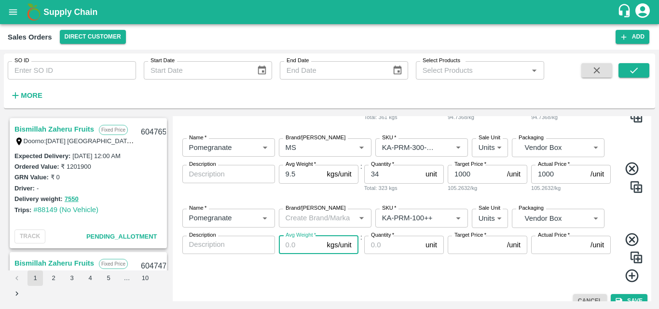
click at [285, 249] on input "Avg Weight   *" at bounding box center [301, 245] width 44 height 18
type input "9.5"
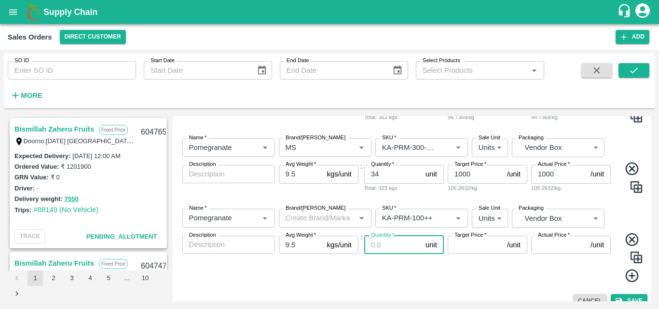
click at [391, 248] on input "Quantity   *" at bounding box center [392, 245] width 57 height 18
type input "18"
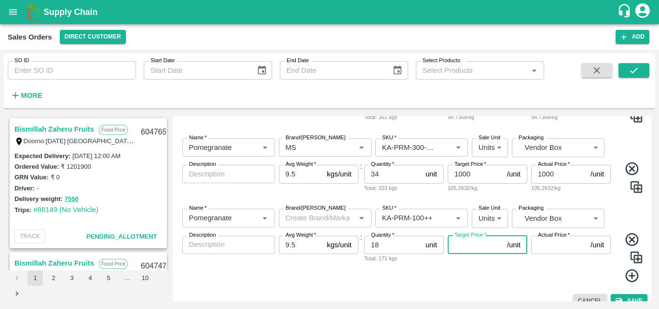
click at [473, 249] on input "Target Price   *" at bounding box center [475, 245] width 55 height 18
type input "400"
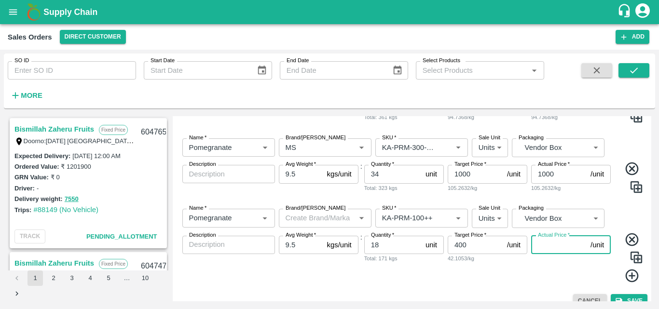
click at [551, 243] on input "Actual Price   *" at bounding box center [558, 245] width 55 height 18
type input "400"
click at [632, 276] on icon at bounding box center [631, 275] width 13 height 13
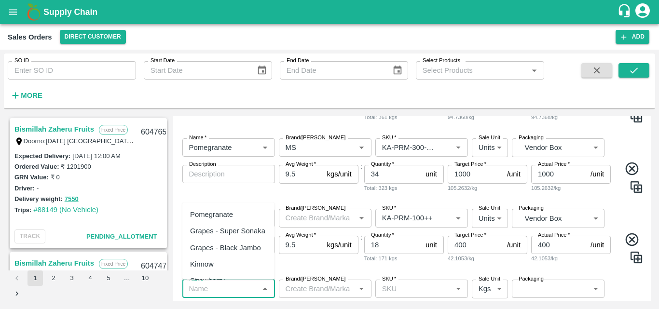
click at [252, 288] on input "Name   *" at bounding box center [220, 289] width 71 height 13
click at [240, 211] on div "Pomegranate" at bounding box center [228, 214] width 92 height 16
type input "Pomegranate"
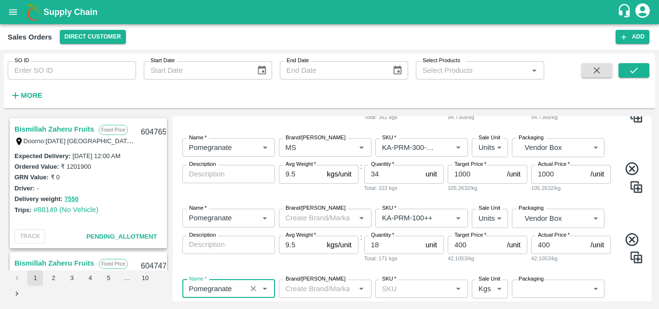
click at [394, 287] on input "SKU   *" at bounding box center [413, 289] width 71 height 13
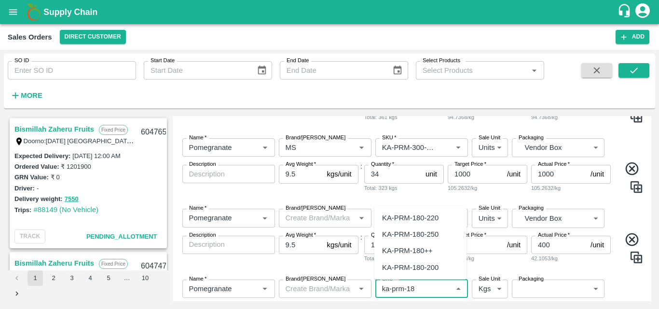
click at [402, 250] on div "KA-PRM-180++" at bounding box center [407, 251] width 51 height 11
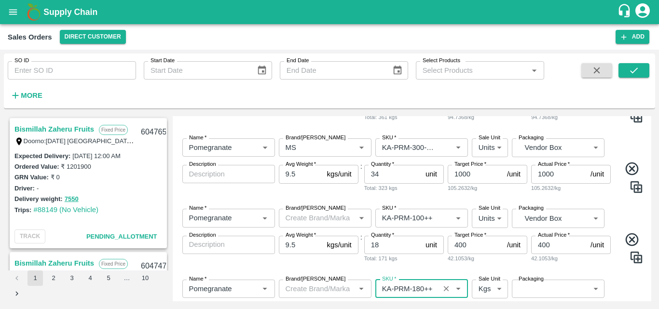
type input "KA-PRM-180++"
click at [489, 287] on body "Supply Chain Sales Orders Direct Customer Add SO ID SO ID Start Date Start Date…" at bounding box center [329, 154] width 659 height 309
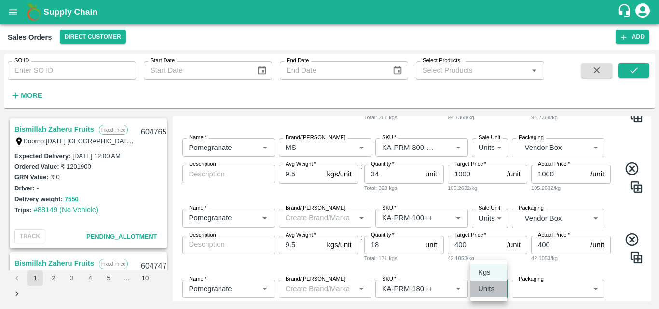
click at [487, 288] on p "Units" at bounding box center [486, 289] width 16 height 11
type input "2"
click at [539, 286] on body "Supply Chain Sales Orders Direct Customer Add SO ID SO ID Start Date Start Date…" at bounding box center [329, 154] width 659 height 309
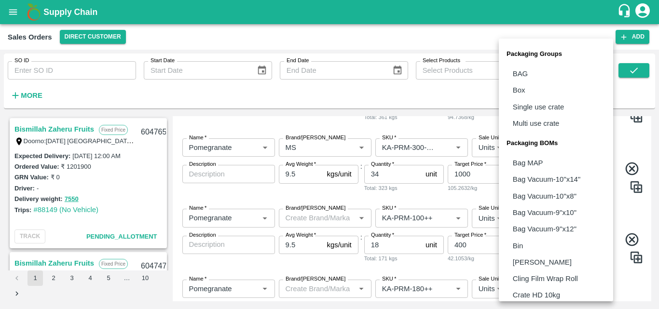
scroll to position [271, 0]
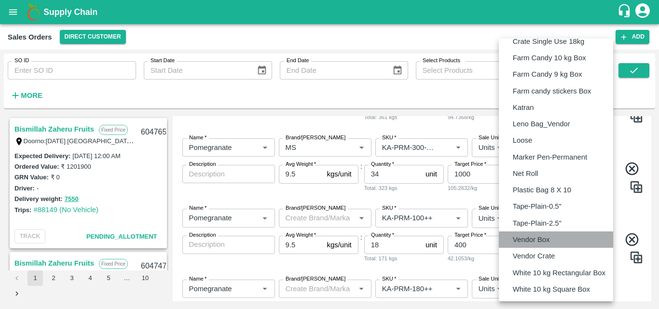
click at [547, 241] on p "Vendor Box" at bounding box center [531, 239] width 37 height 11
type input "BOM/276"
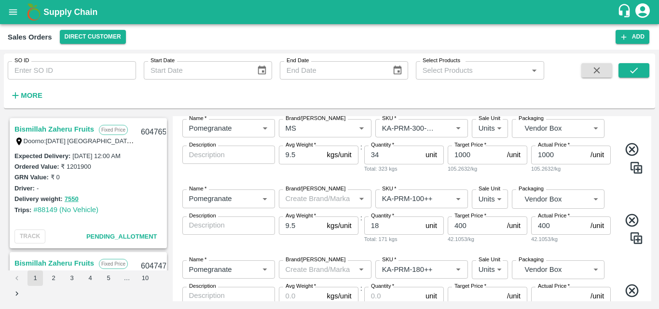
scroll to position [593, 0]
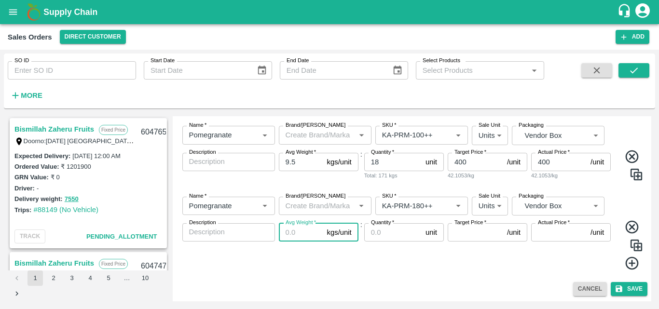
click at [304, 233] on input "Avg Weight   *" at bounding box center [301, 232] width 44 height 18
type input "9.5"
click at [374, 229] on input "Quantity   *" at bounding box center [392, 232] width 57 height 18
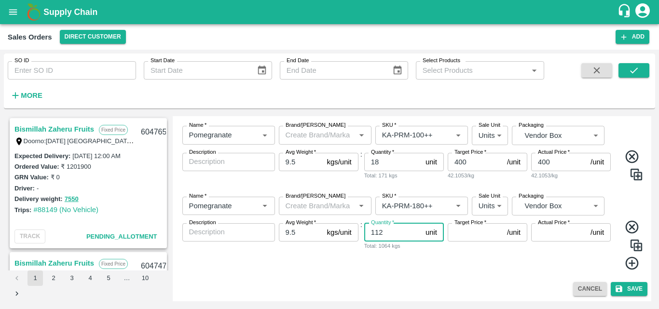
type input "112"
click at [457, 233] on input "Target Price   *" at bounding box center [475, 232] width 55 height 18
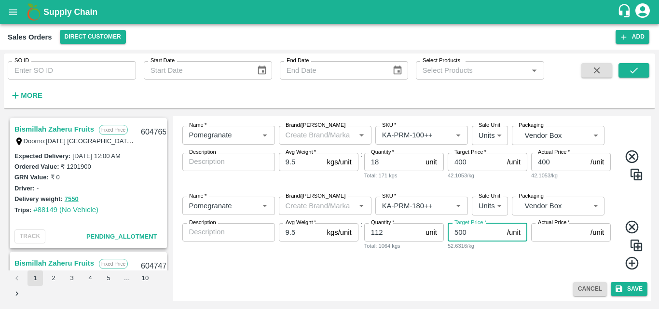
type input "500"
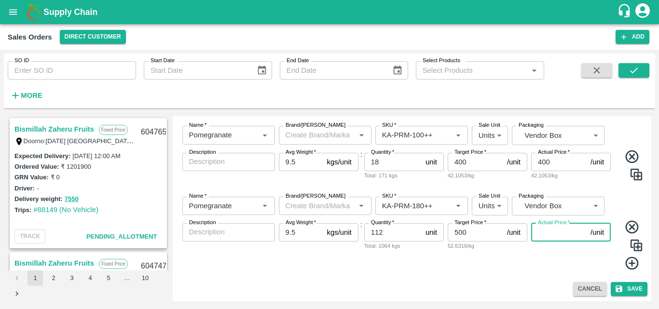
click at [553, 231] on input "Actual Price   *" at bounding box center [558, 232] width 55 height 18
type input "500"
click at [632, 263] on icon at bounding box center [631, 263] width 13 height 13
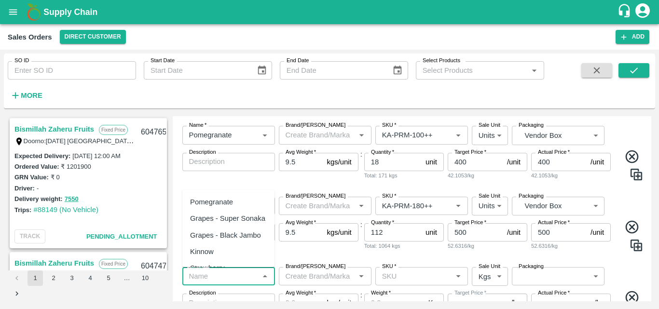
click at [231, 276] on input "Name   *" at bounding box center [220, 276] width 71 height 13
click at [239, 206] on div "Pomegranate" at bounding box center [228, 202] width 92 height 16
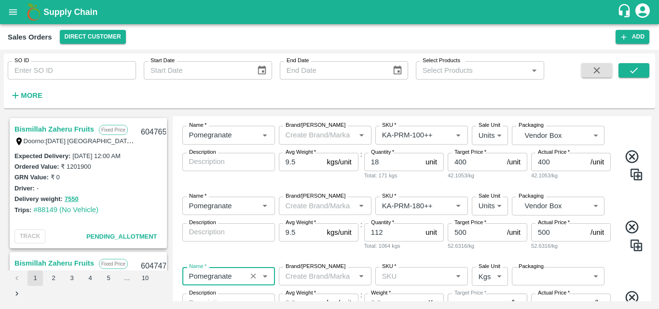
type input "Pomegranate"
click at [385, 274] on input "SKU   *" at bounding box center [413, 276] width 71 height 13
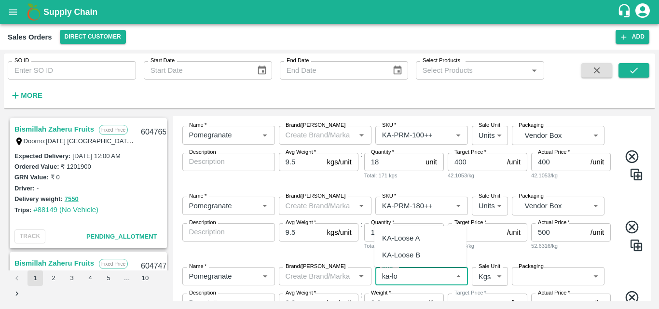
click at [400, 237] on div "KA-Loose A" at bounding box center [401, 238] width 38 height 11
type input "KA-Loose A"
click at [489, 276] on body "Supply Chain Sales Orders Direct Customer Add SO ID SO ID Start Date Start Date…" at bounding box center [329, 154] width 659 height 309
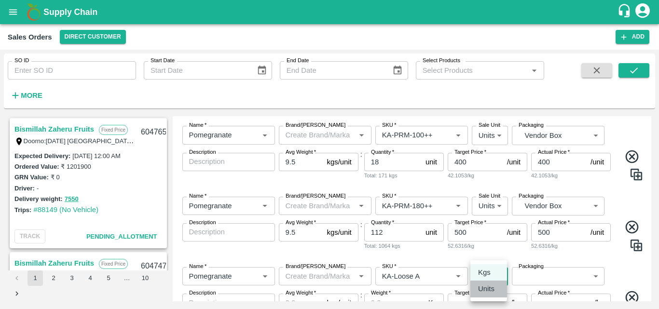
click at [491, 289] on p "Units" at bounding box center [486, 289] width 16 height 11
type input "2"
click at [554, 276] on body "Supply Chain Sales Orders Direct Customer Add SO ID SO ID Start Date Start Date…" at bounding box center [329, 154] width 659 height 309
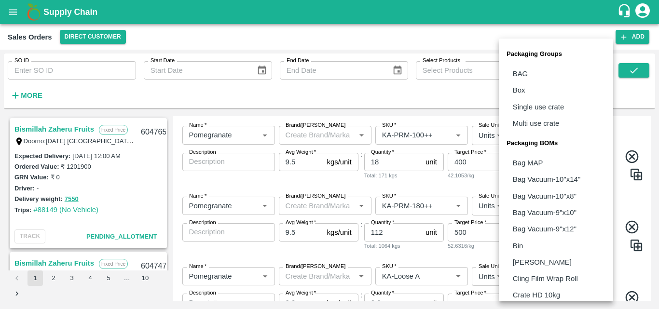
scroll to position [271, 0]
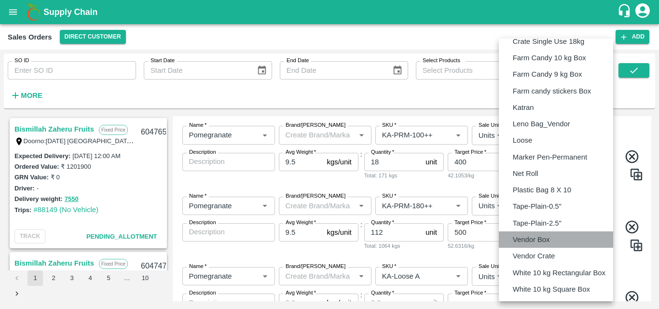
click at [550, 240] on li "Vendor Box" at bounding box center [556, 240] width 114 height 16
type input "BOM/276"
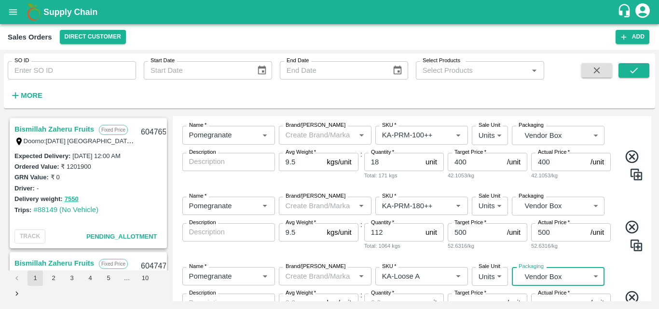
click at [627, 270] on div "Name   * Name   * Brand/[PERSON_NAME]/[PERSON_NAME]   * SKU   * Sale Unit Units…" at bounding box center [412, 304] width 471 height 89
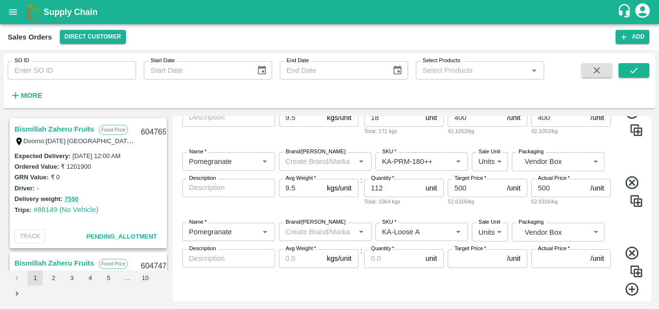
scroll to position [664, 0]
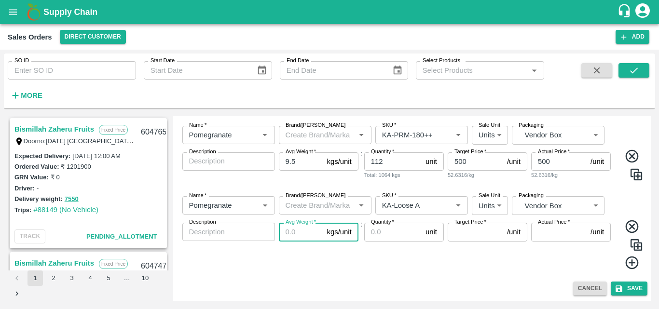
click at [290, 231] on input "Avg Weight   *" at bounding box center [301, 232] width 44 height 18
type input "9.5"
click at [388, 230] on input "Quantity   *" at bounding box center [392, 232] width 57 height 18
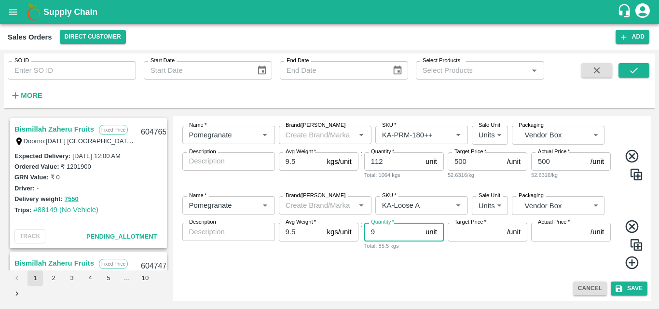
type input "9"
click at [478, 234] on input "Target Price   *" at bounding box center [475, 232] width 55 height 18
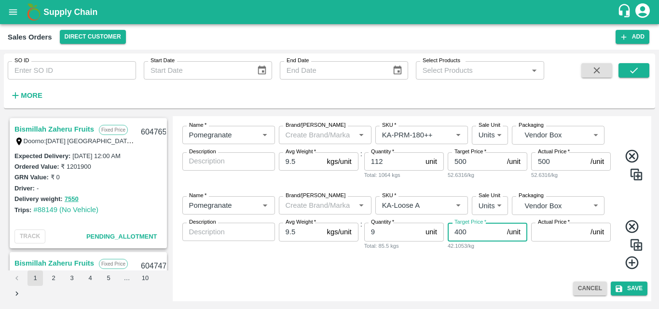
type input "400"
click at [547, 237] on input "Actual Price   *" at bounding box center [558, 232] width 55 height 18
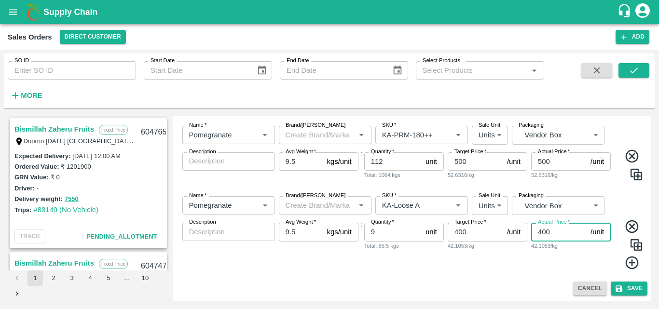
type input "400"
click at [535, 272] on div "Name   * Name   * Brand/[PERSON_NAME]/[PERSON_NAME]   * SKU   * Sale Unit Units…" at bounding box center [412, 233] width 471 height 89
click at [622, 290] on button "Save" at bounding box center [629, 289] width 37 height 14
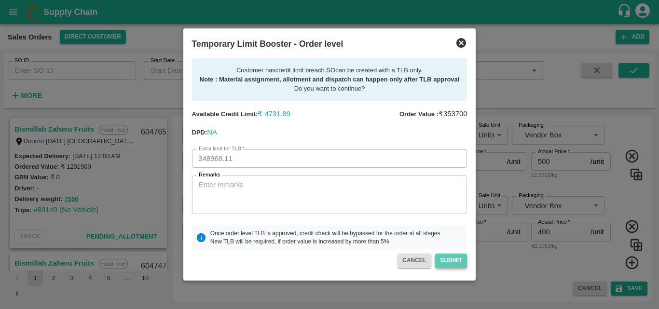
click at [448, 263] on button "Submit" at bounding box center [451, 261] width 32 height 14
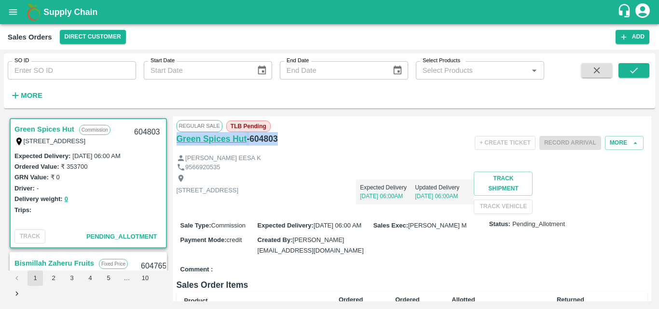
drag, startPoint x: 280, startPoint y: 138, endPoint x: 178, endPoint y: 141, distance: 102.3
click at [178, 141] on div "Green Spices Hut - 604803" at bounding box center [255, 139] width 157 height 14
click at [299, 150] on div "Green Spices Hut - 604803" at bounding box center [255, 143] width 157 height 22
drag, startPoint x: 283, startPoint y: 138, endPoint x: 174, endPoint y: 137, distance: 109.0
click at [174, 137] on div "Regular Sale TLB Pending Green Spices Hut - 604803 + Create Ticket Record Arriv…" at bounding box center [412, 208] width 479 height 185
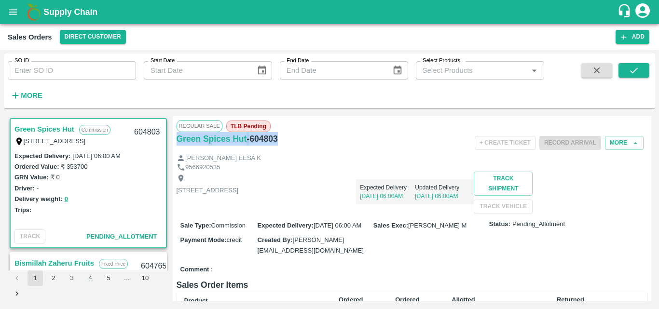
copy div "Green Spices Hut - 604803"
